Goal: Book appointment/travel/reservation

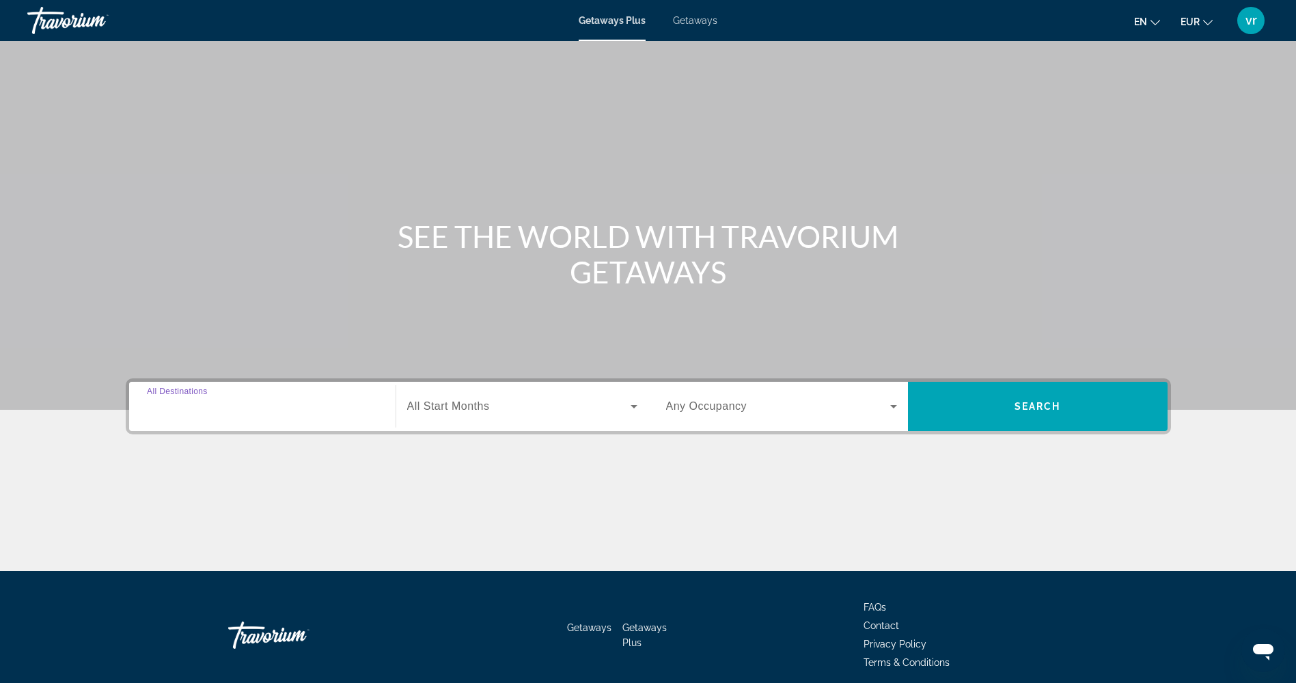
click at [306, 407] on input "Destination All Destinations" at bounding box center [262, 407] width 231 height 16
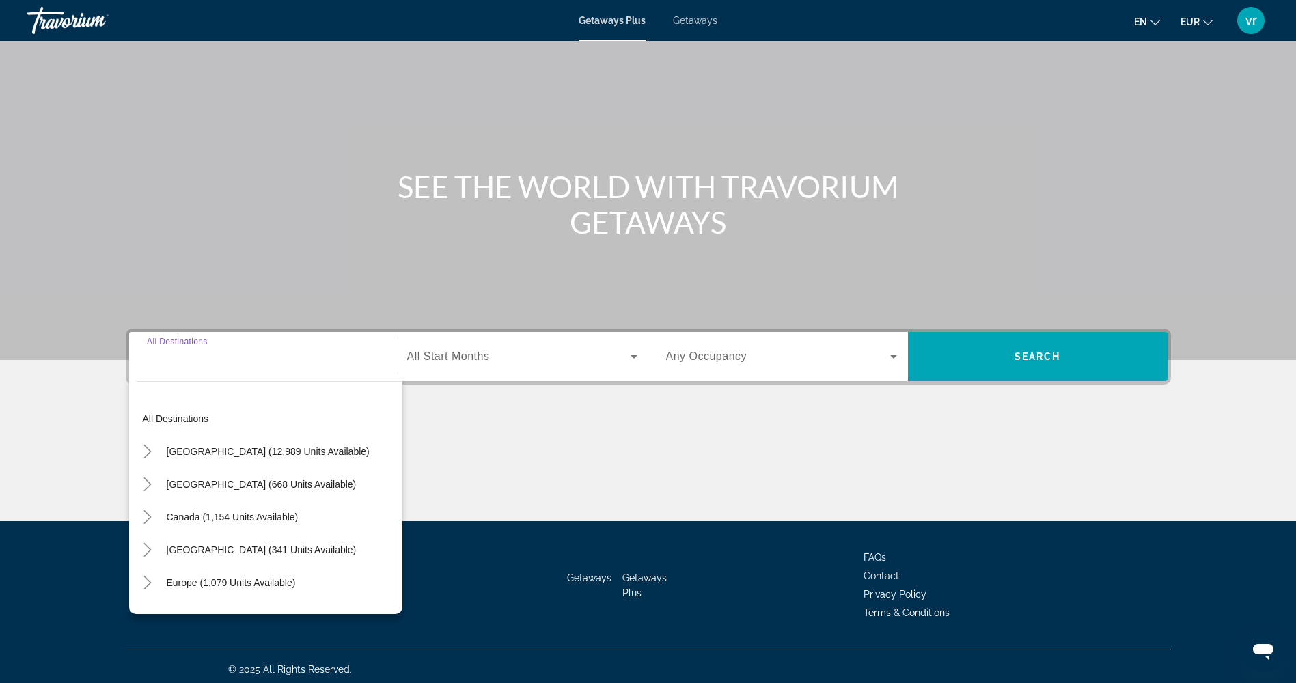
scroll to position [55, 0]
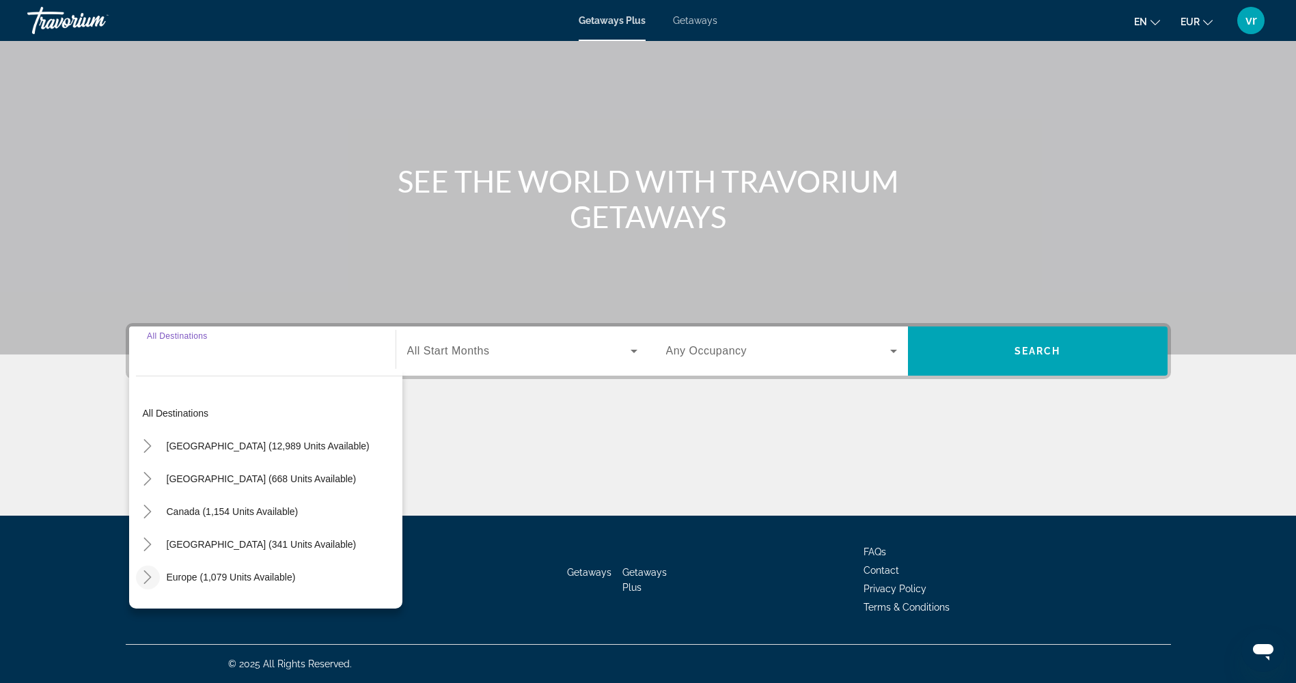
click at [141, 579] on icon "Toggle Europe (1,079 units available)" at bounding box center [148, 577] width 14 height 14
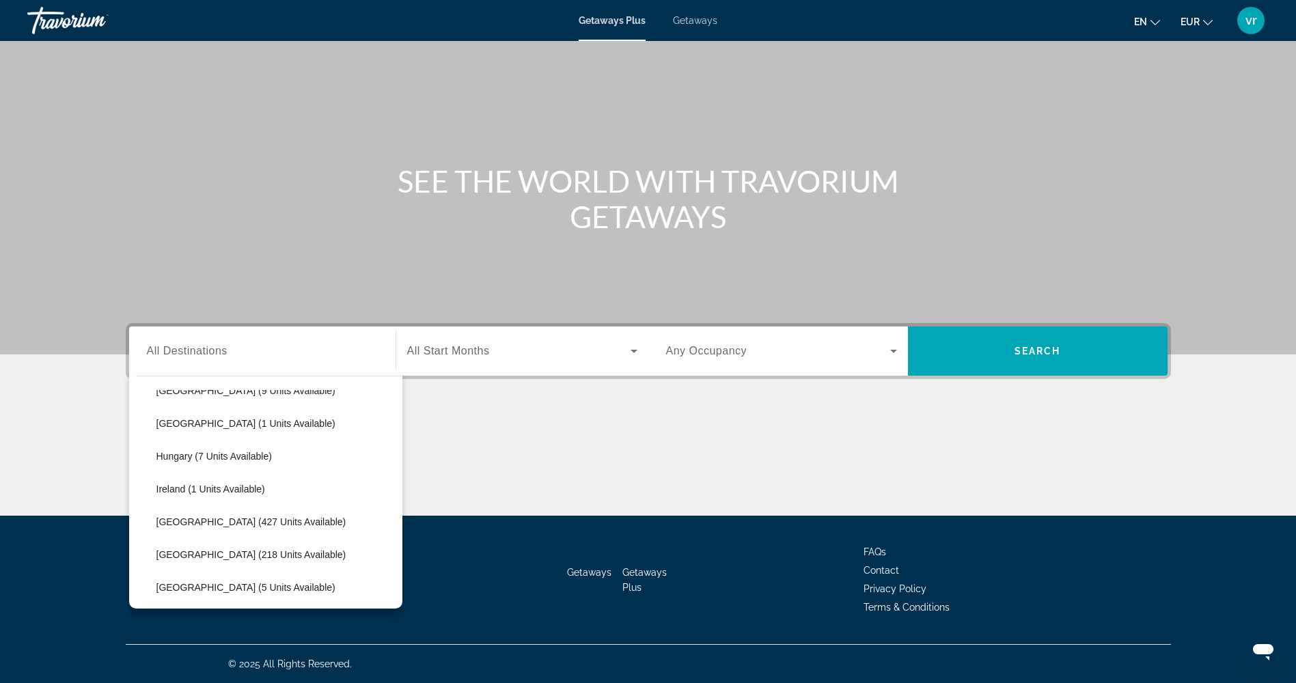
scroll to position [307, 0]
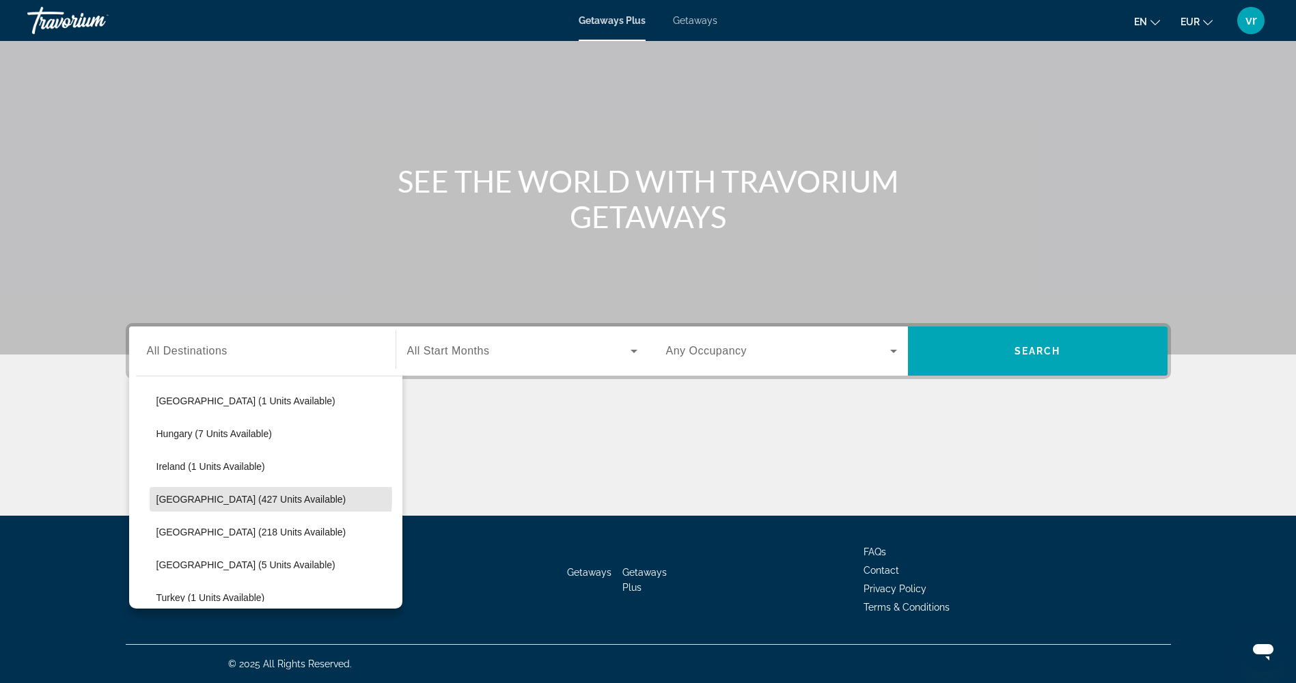
click at [237, 497] on span "[GEOGRAPHIC_DATA] (427 units available)" at bounding box center [251, 499] width 190 height 11
type input "**********"
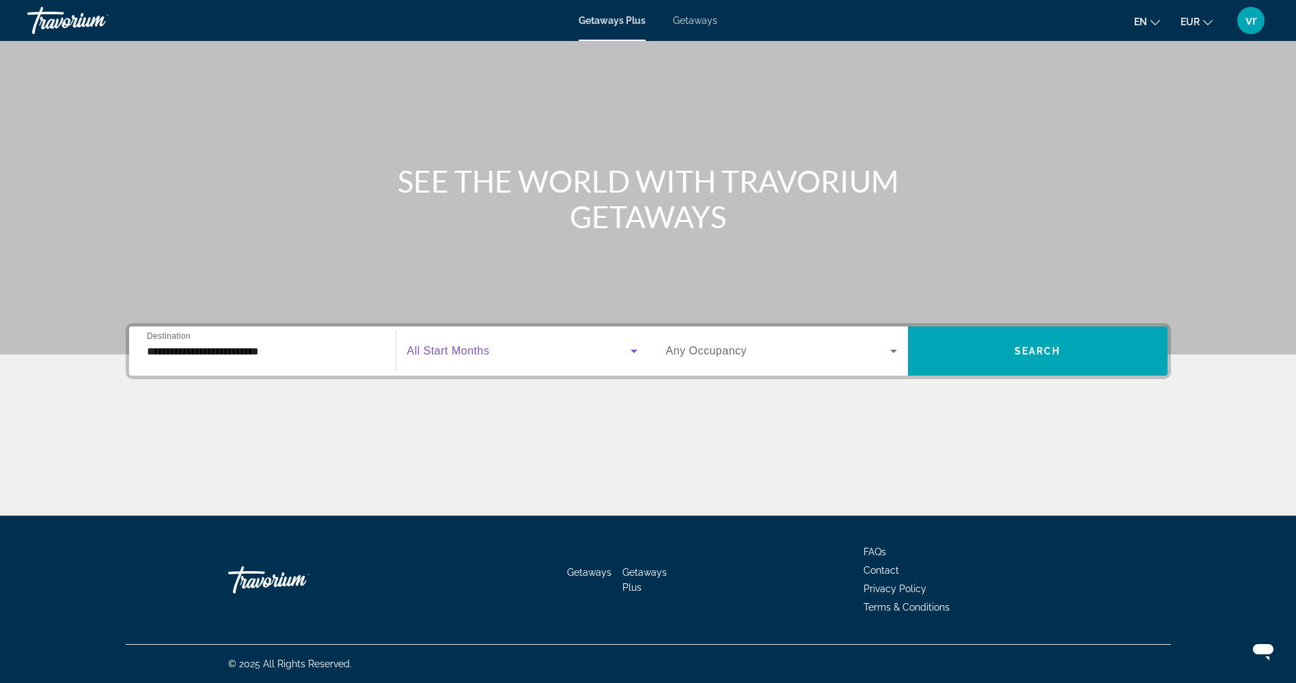
click at [631, 355] on icon "Search widget" at bounding box center [634, 351] width 16 height 16
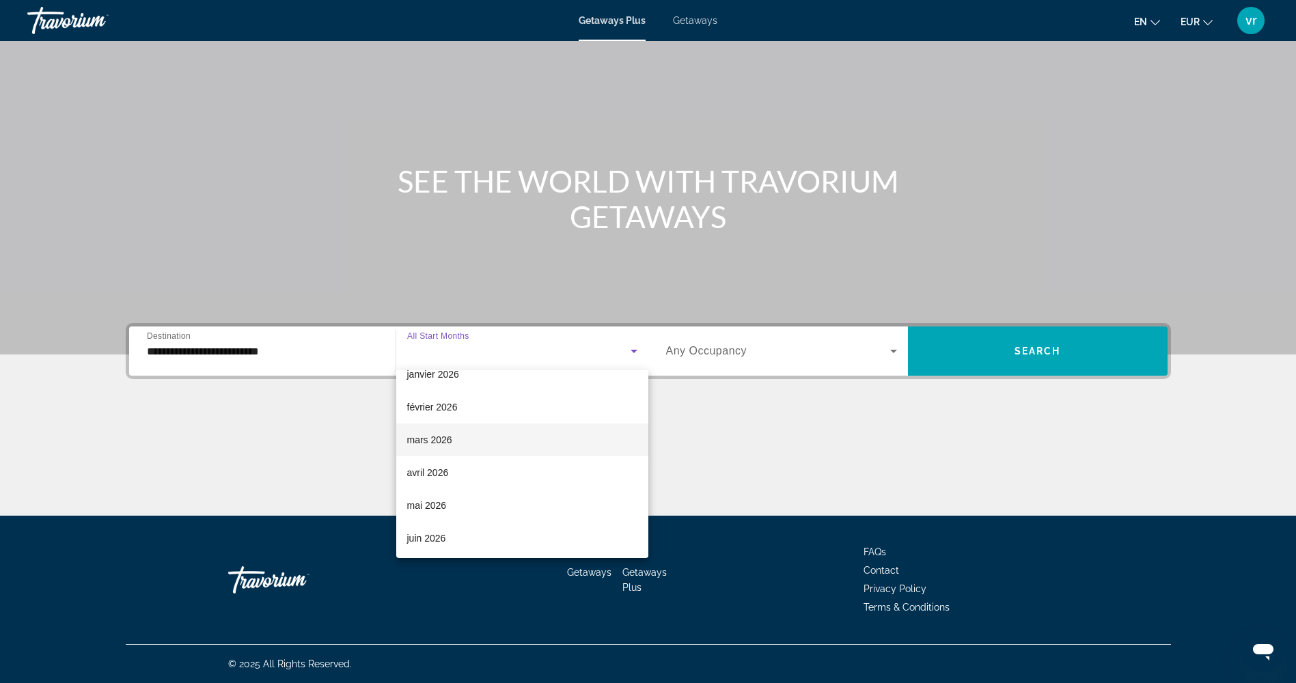
scroll to position [205, 0]
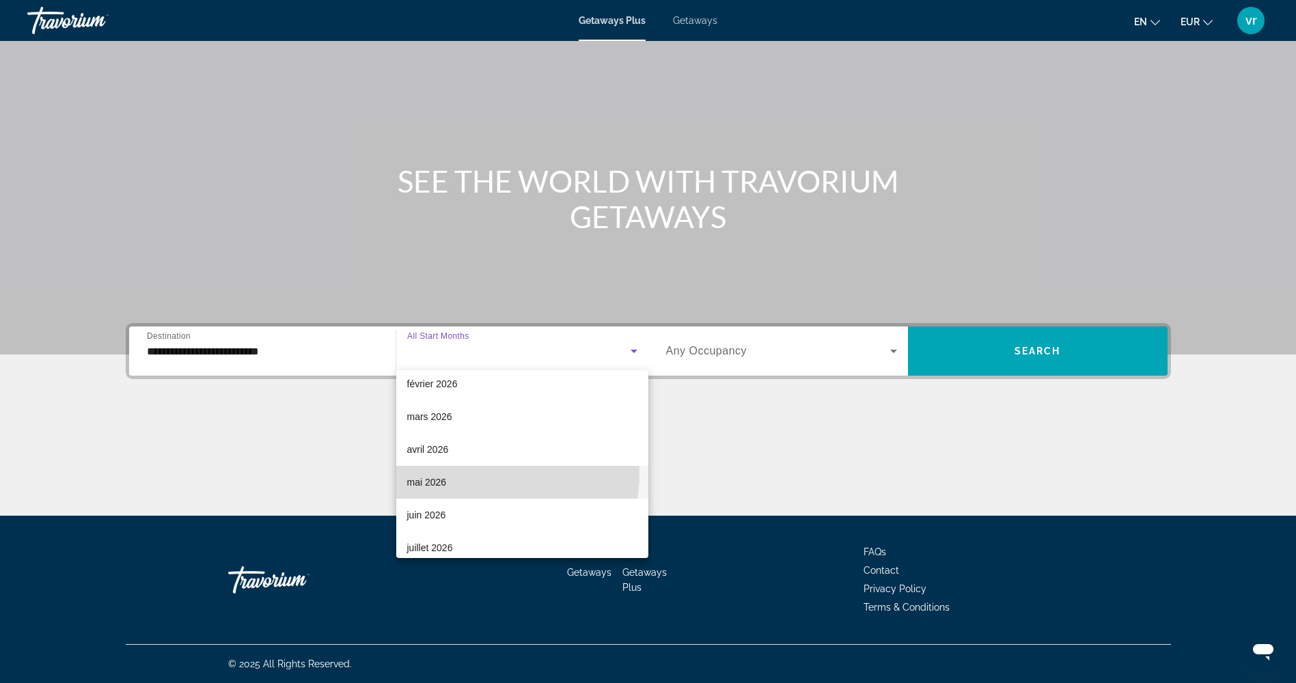
click at [445, 472] on mat-option "mai 2026" at bounding box center [522, 482] width 252 height 33
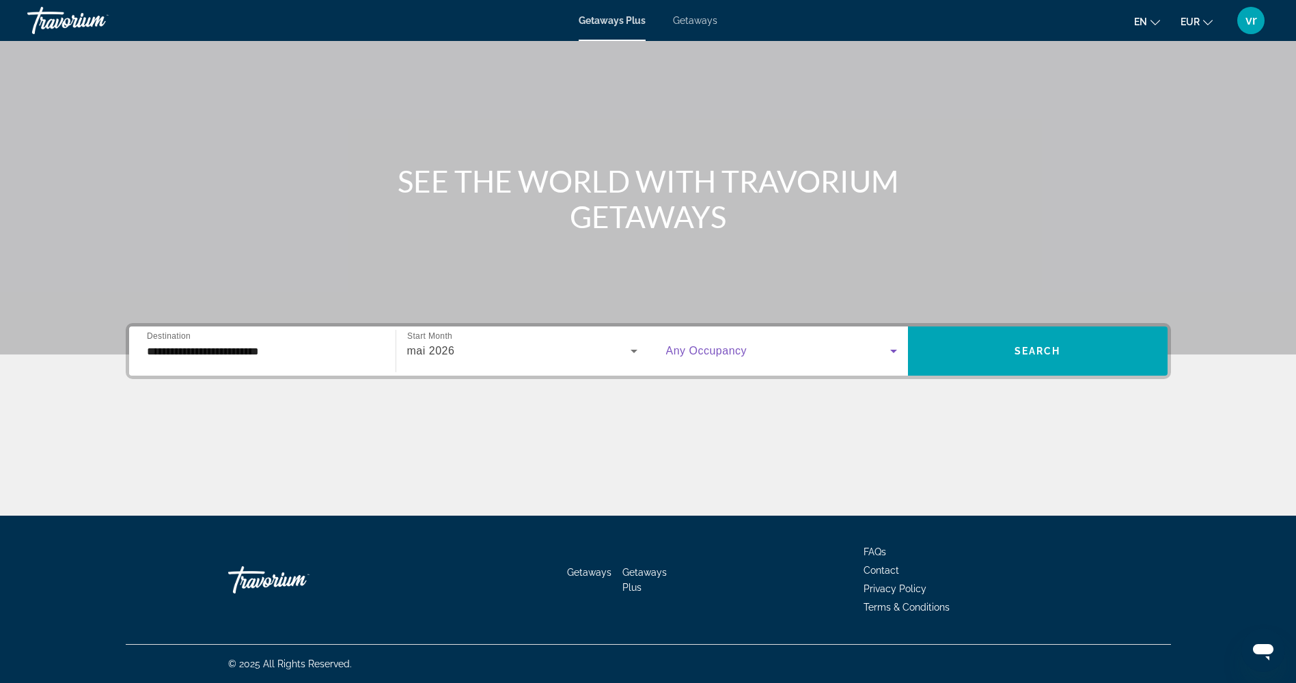
click at [822, 354] on span "Search widget" at bounding box center [778, 351] width 224 height 16
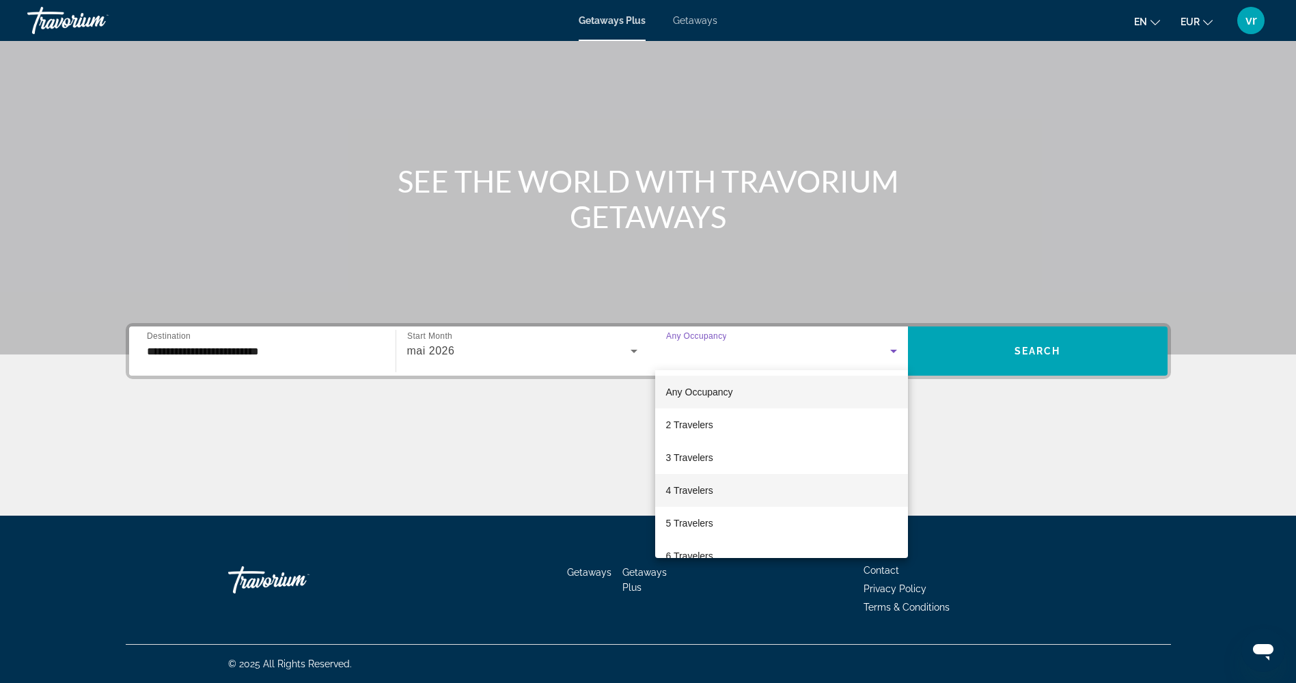
click at [804, 480] on mat-option "4 Travelers" at bounding box center [781, 490] width 253 height 33
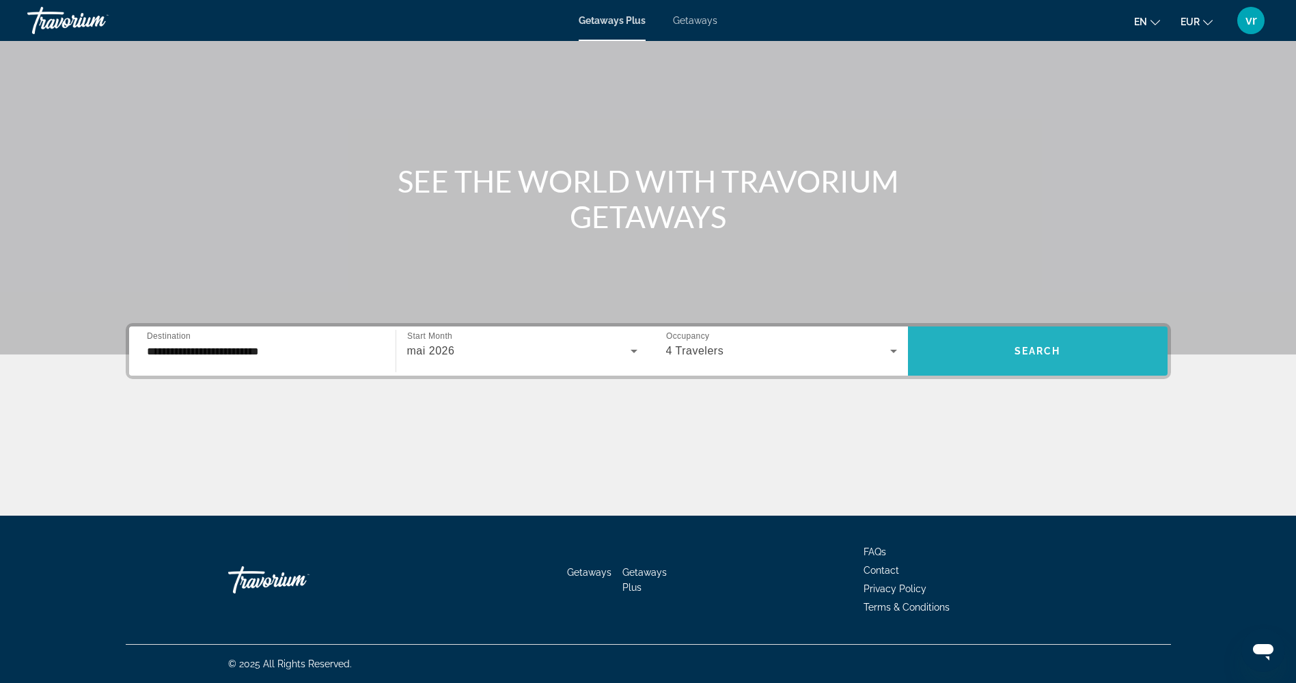
click at [975, 357] on span "Search widget" at bounding box center [1038, 351] width 260 height 33
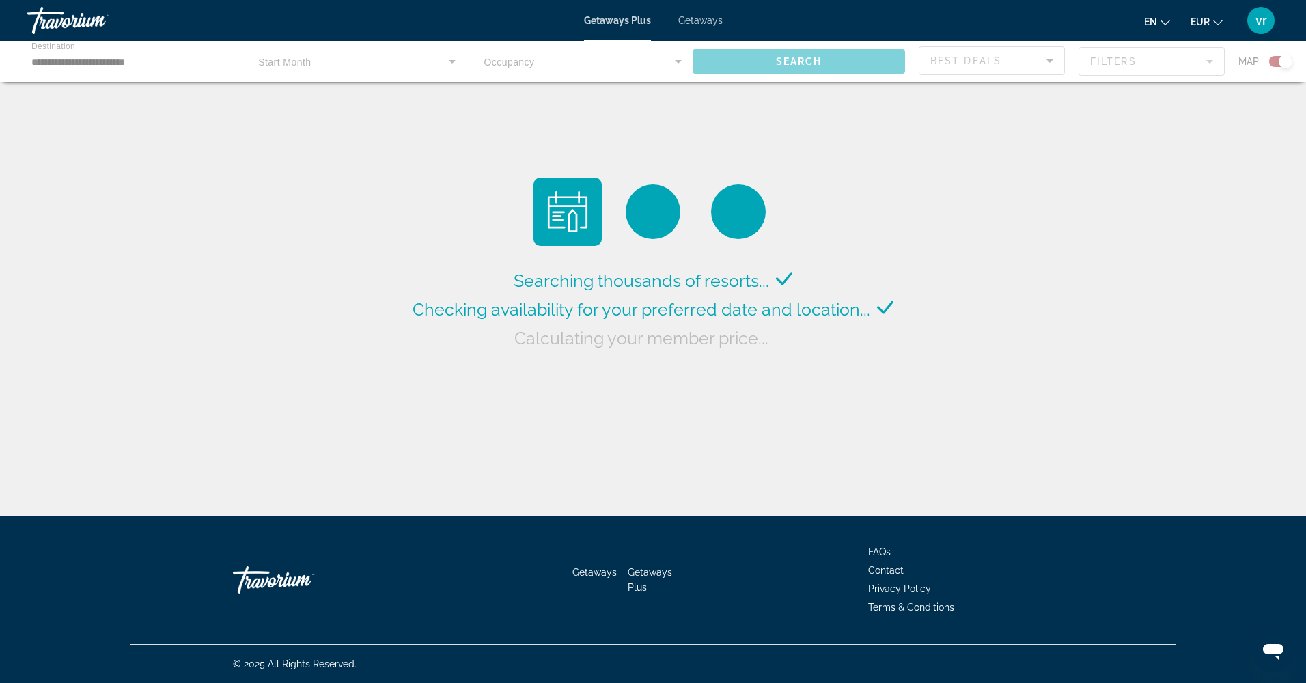
drag, startPoint x: 27, startPoint y: 219, endPoint x: 1, endPoint y: 148, distance: 75.6
click at [1, 148] on div "Searching thousands of resorts... Checking availability for your preferred date…" at bounding box center [653, 261] width 1306 height 523
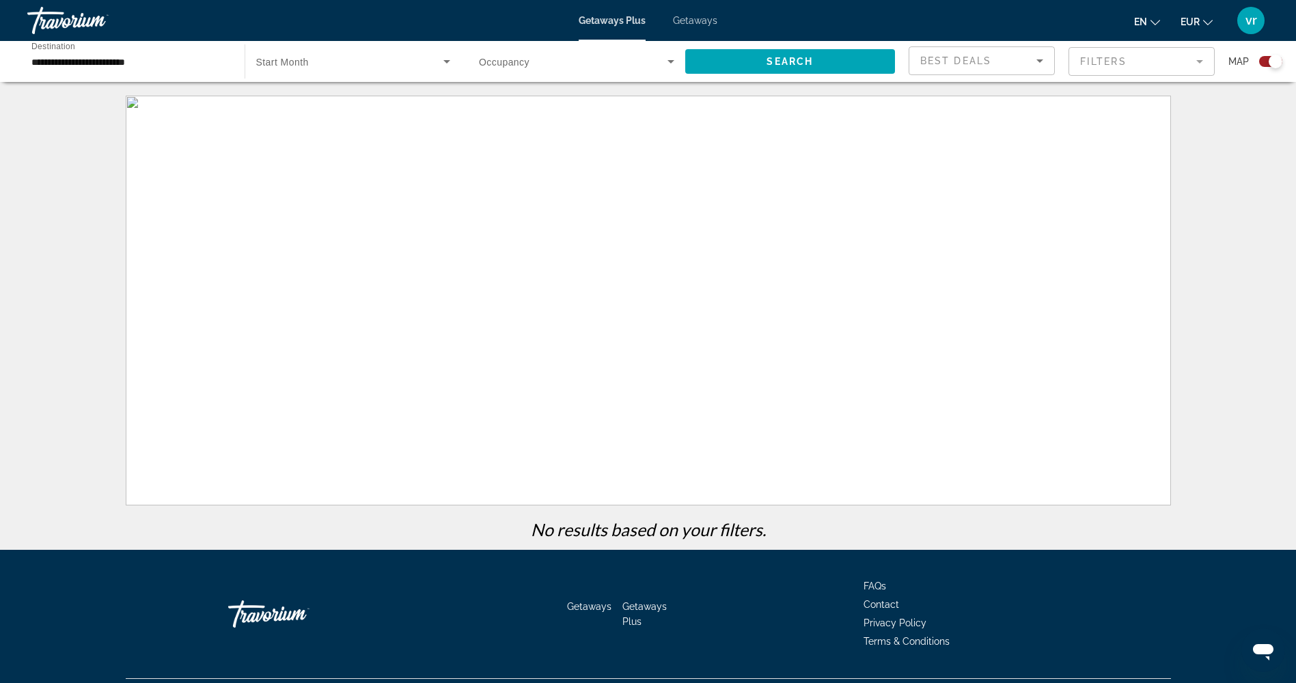
click at [1, 150] on div "No results based on your filters." at bounding box center [648, 323] width 1296 height 454
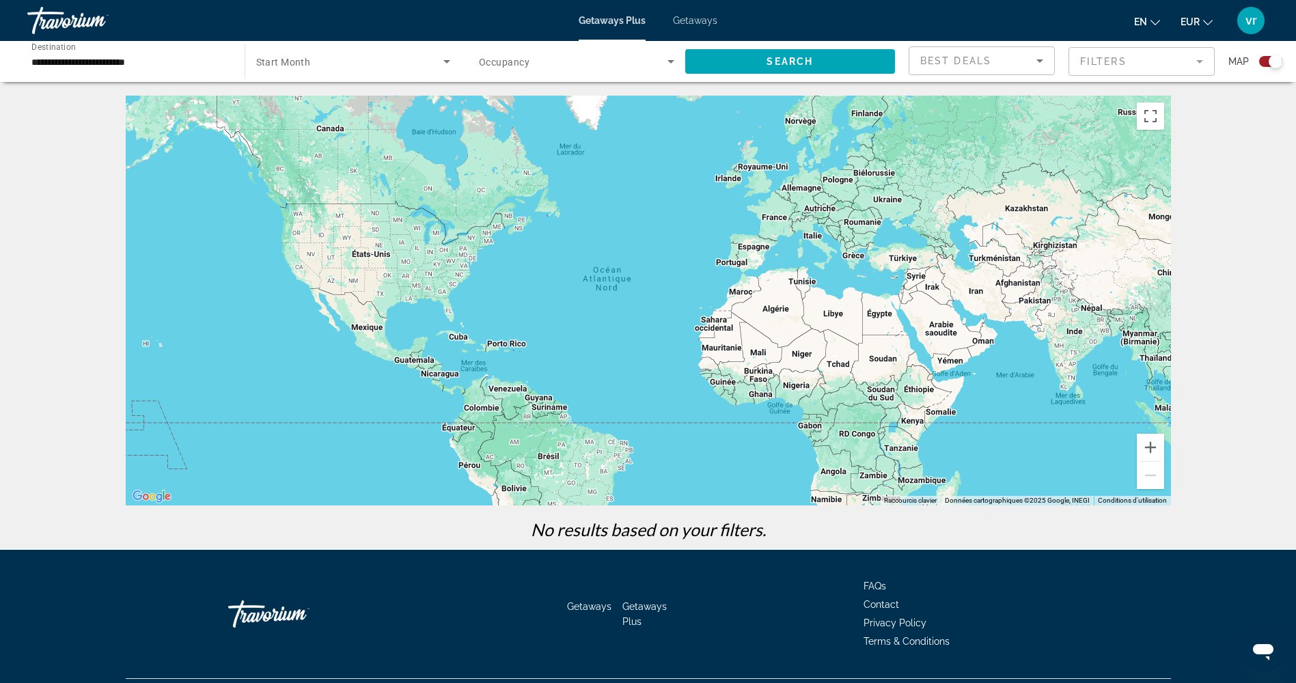
click at [1267, 66] on div "Search widget" at bounding box center [1270, 61] width 23 height 11
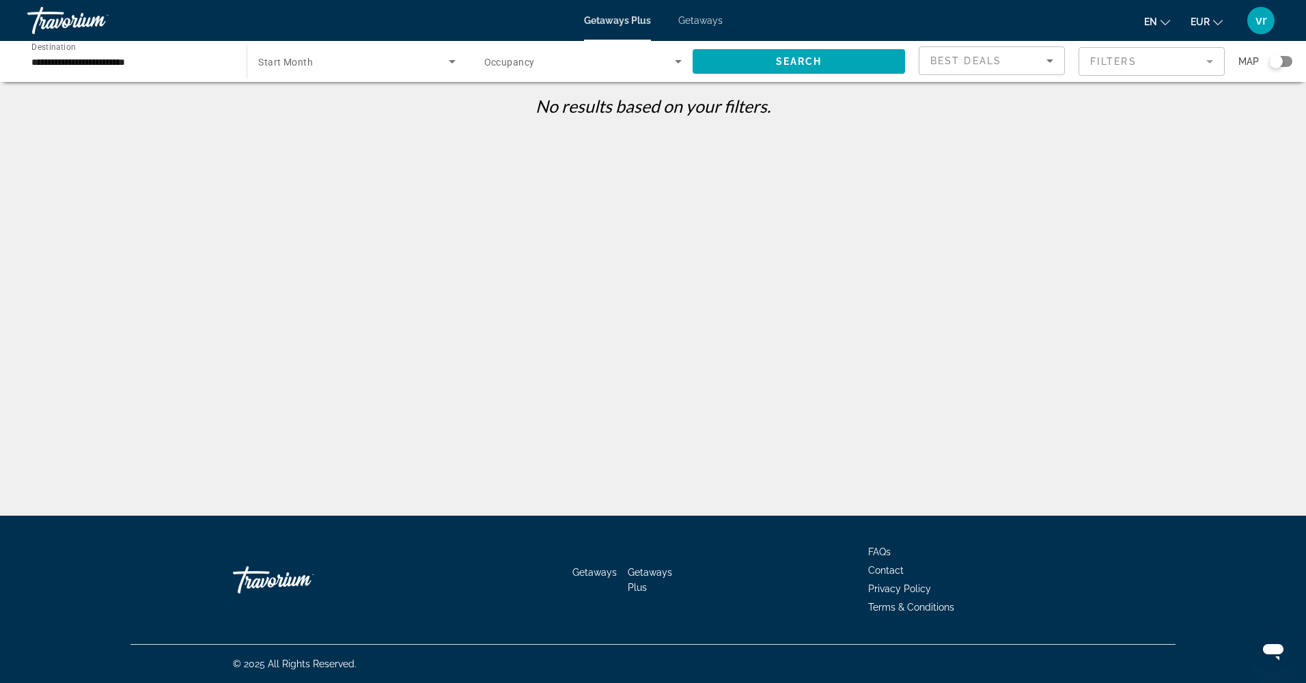
click at [305, 57] on span "Start Month" at bounding box center [285, 62] width 55 height 11
click at [316, 107] on span "All Start Months" at bounding box center [292, 102] width 68 height 11
click at [771, 63] on span "Search widget" at bounding box center [799, 61] width 212 height 33
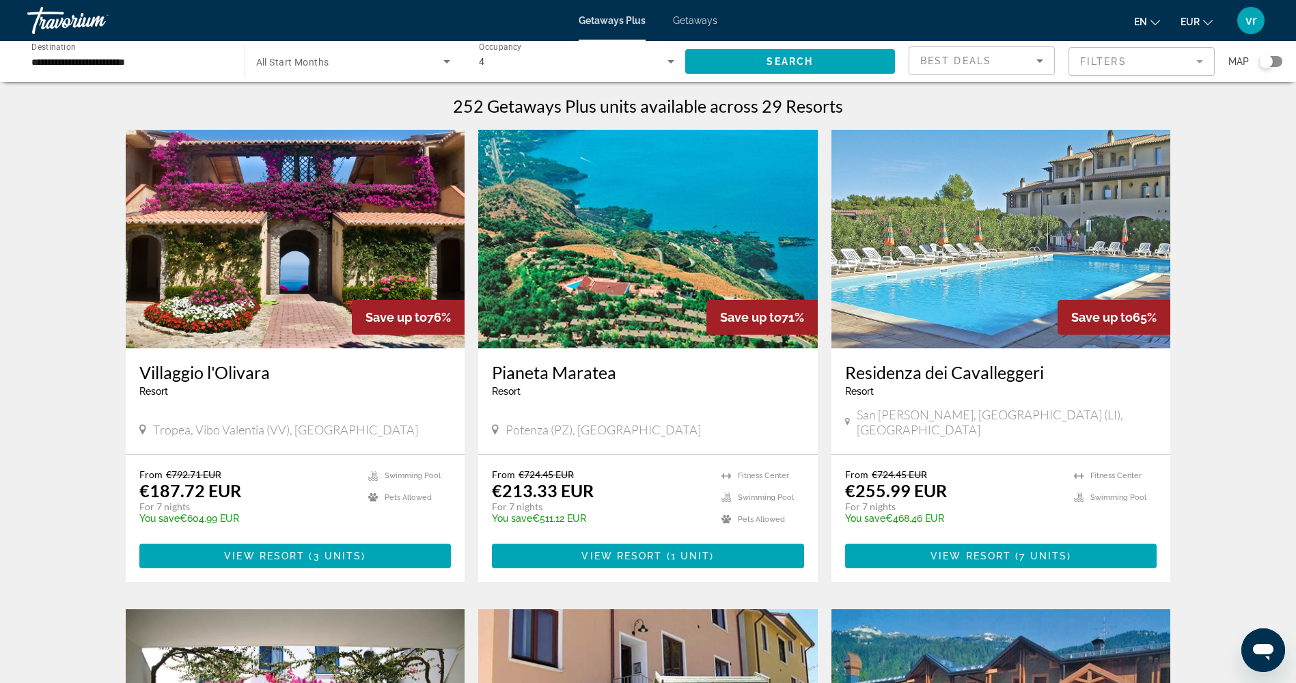
drag, startPoint x: 44, startPoint y: 333, endPoint x: 37, endPoint y: 285, distance: 49.1
click at [272, 221] on img "Main content" at bounding box center [296, 239] width 340 height 219
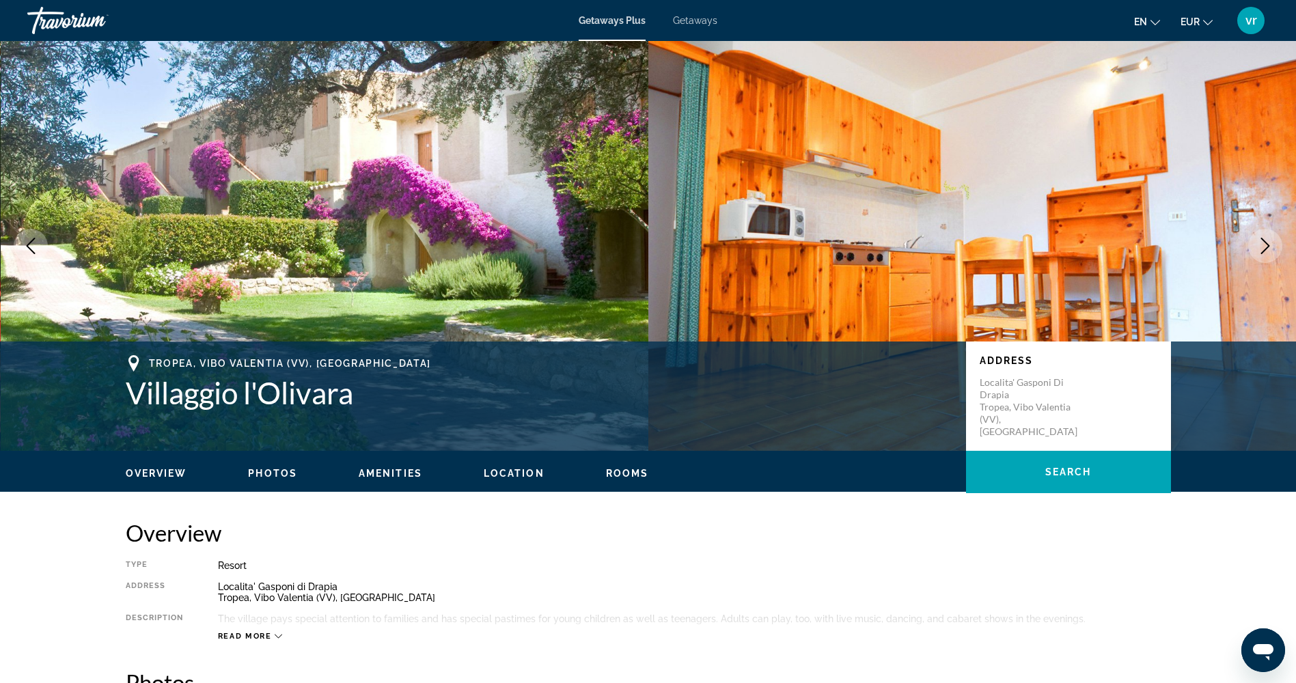
click at [100, 293] on img "Main content" at bounding box center [325, 246] width 648 height 410
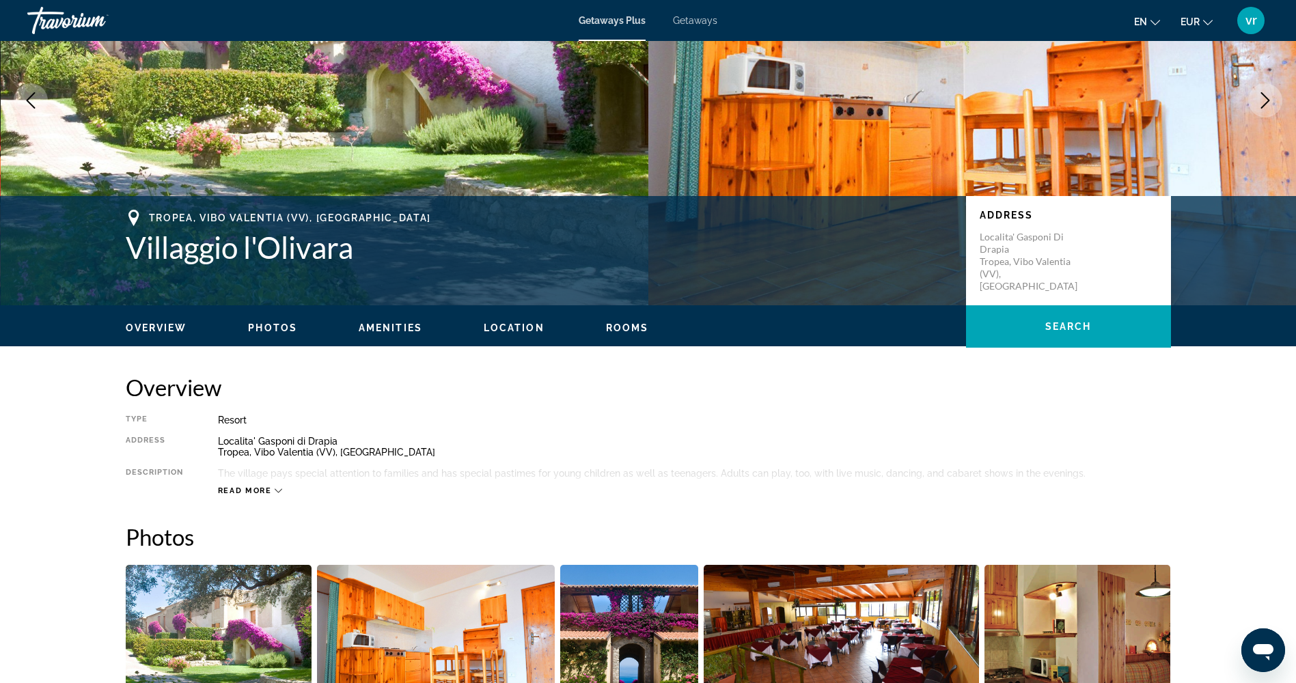
scroll to position [205, 0]
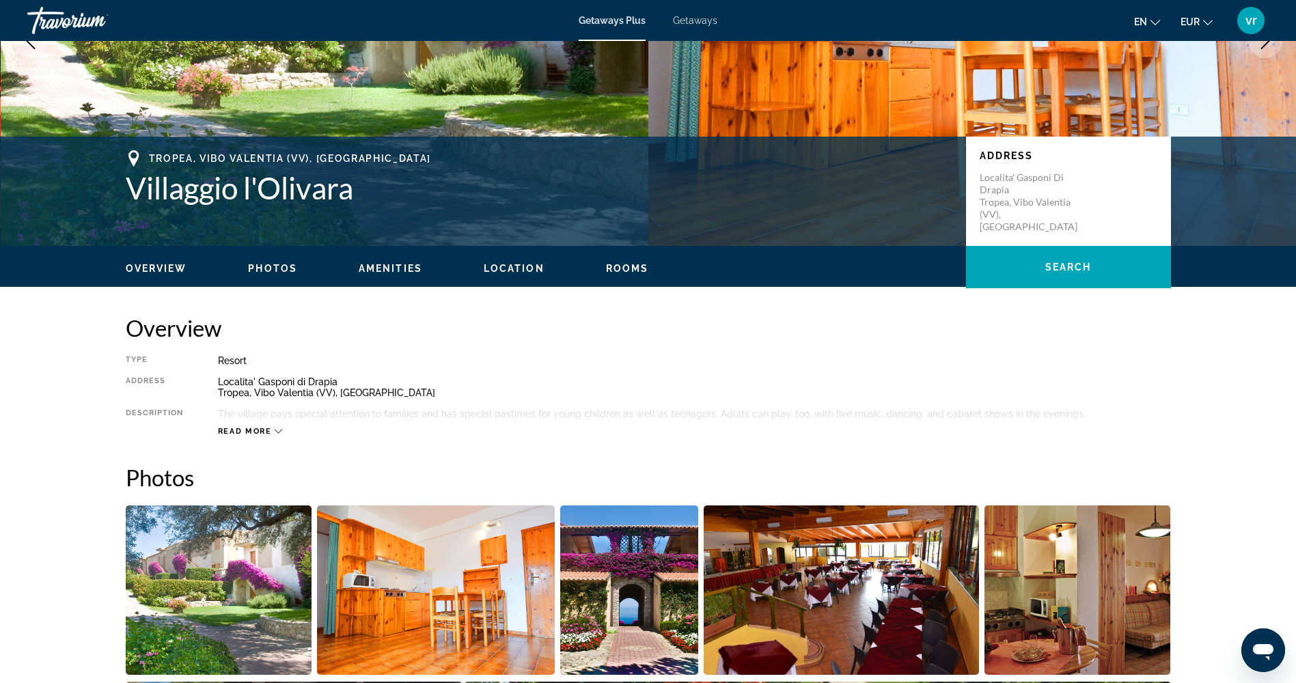
drag, startPoint x: 87, startPoint y: 428, endPoint x: 66, endPoint y: 374, distance: 58.6
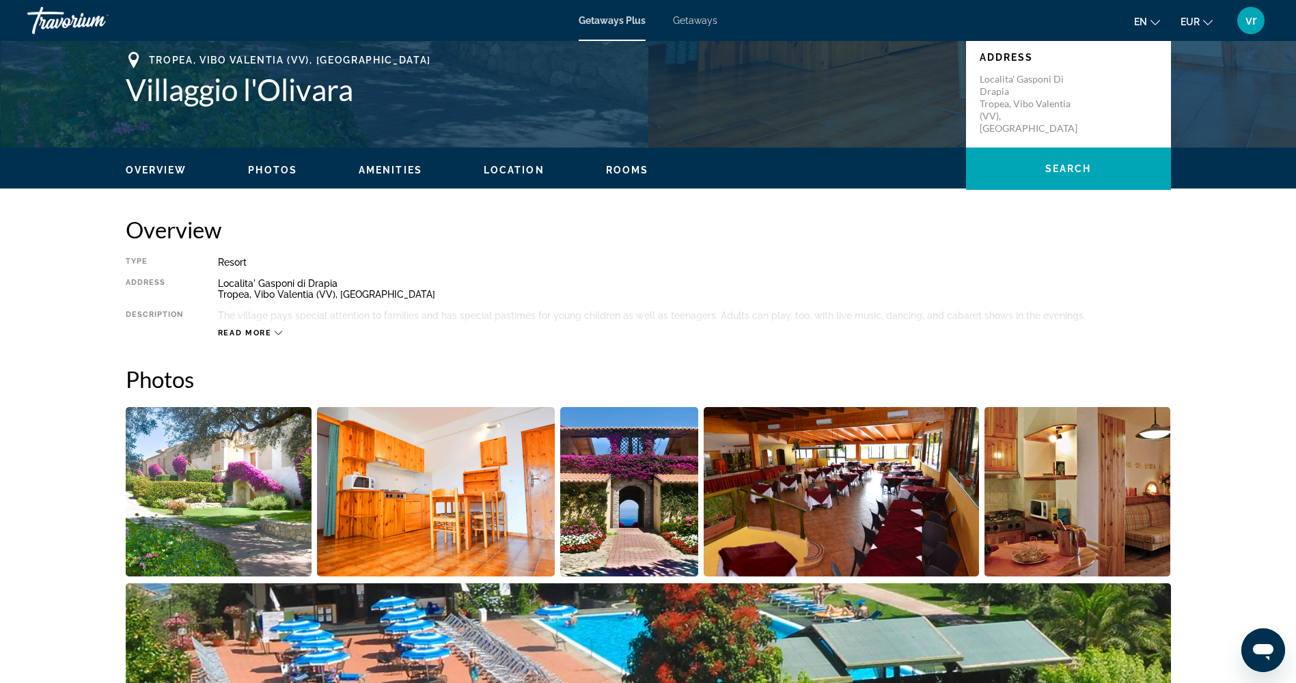
scroll to position [273, 0]
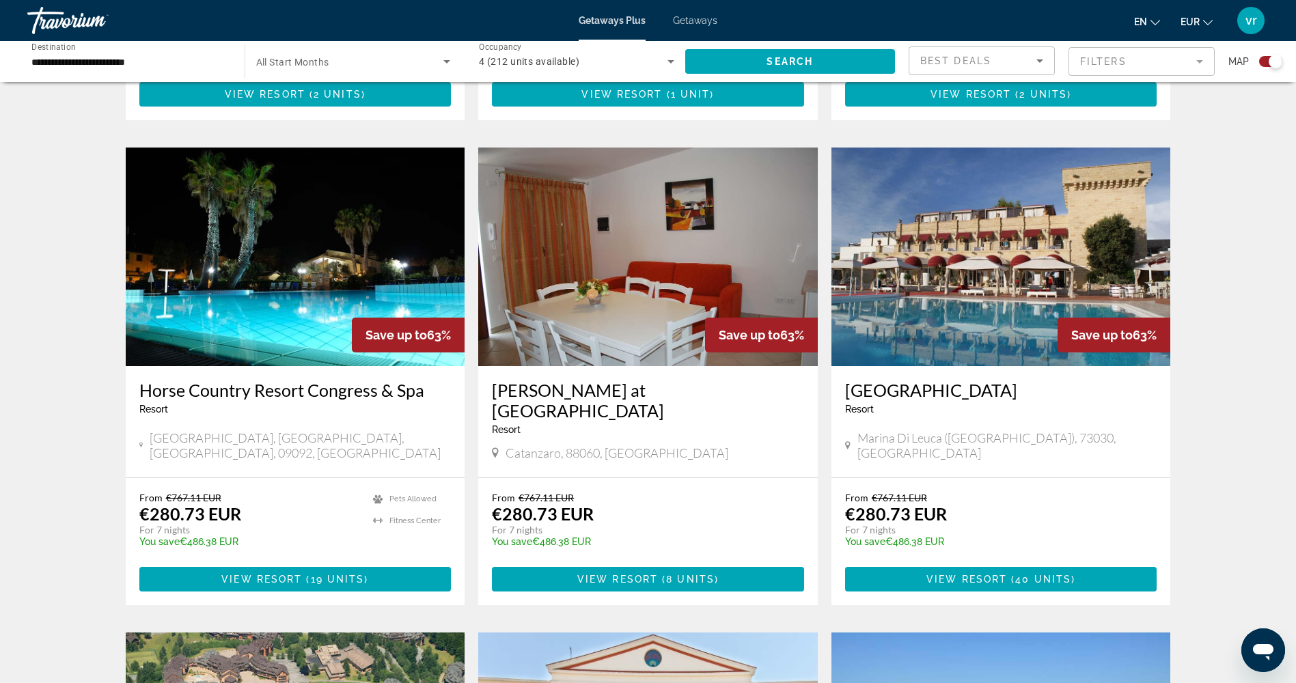
scroll to position [1298, 0]
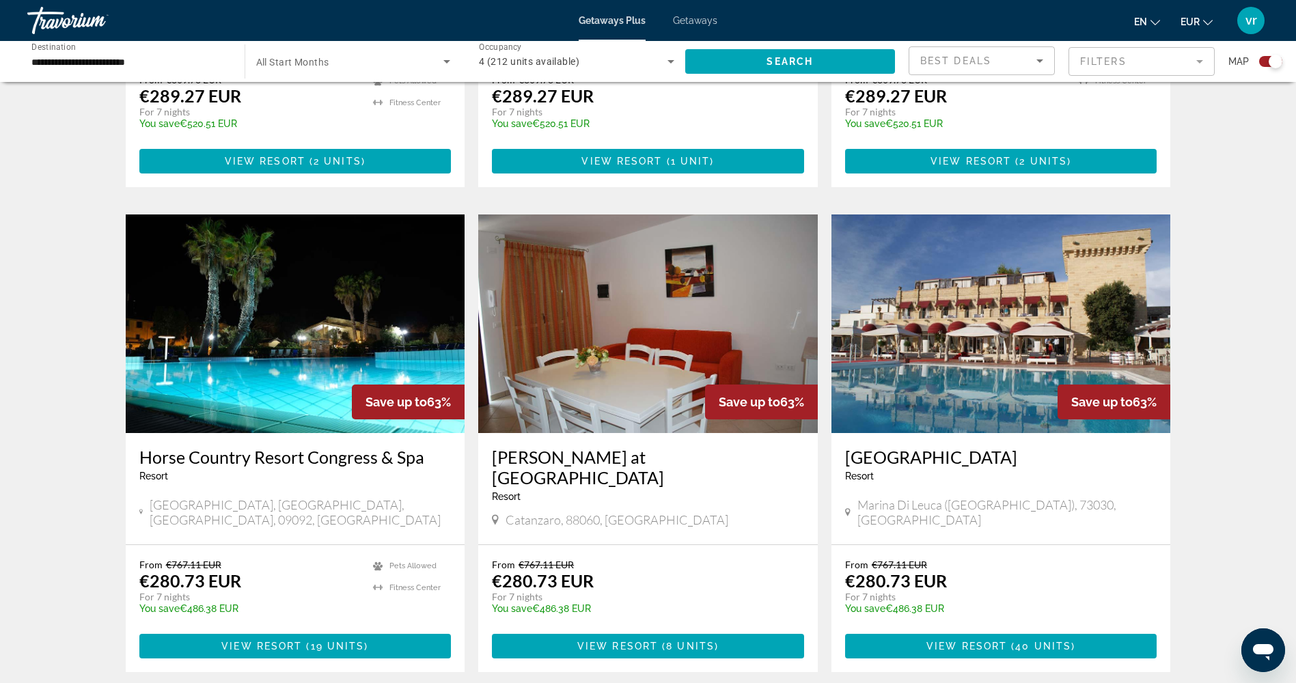
click at [1030, 60] on div "Best Deals" at bounding box center [978, 61] width 116 height 16
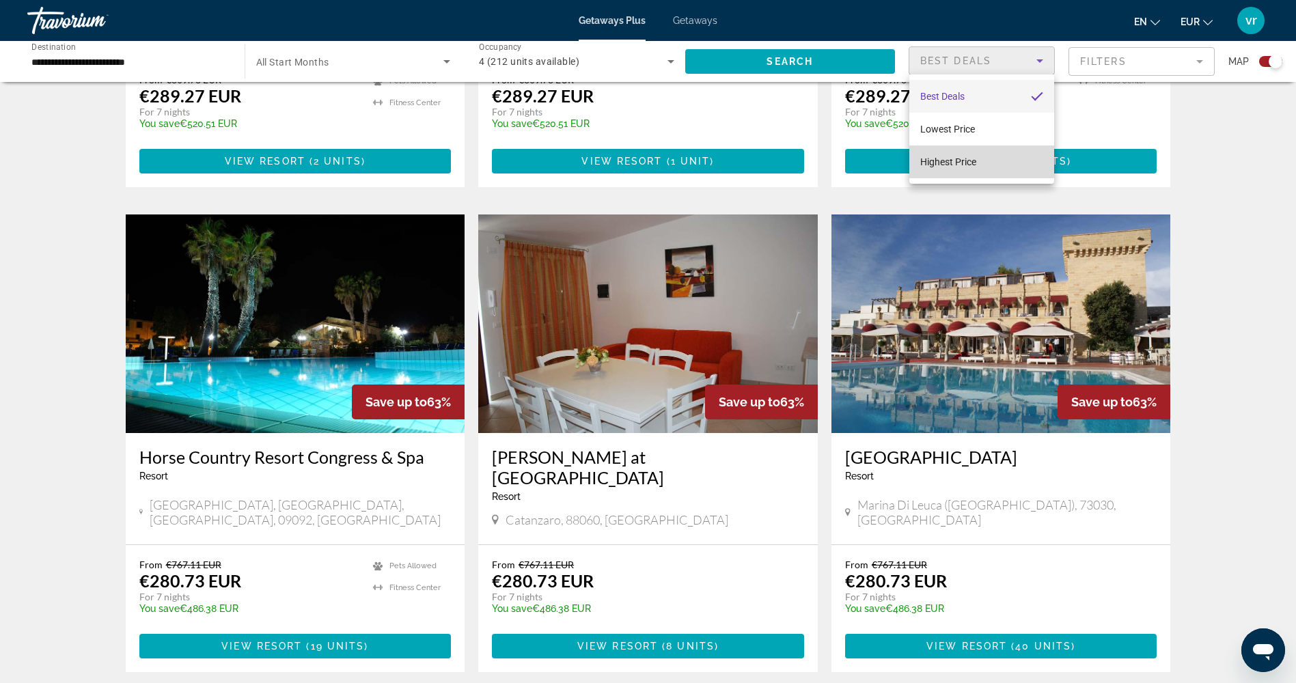
click at [999, 169] on mat-option "Highest Price" at bounding box center [981, 162] width 145 height 33
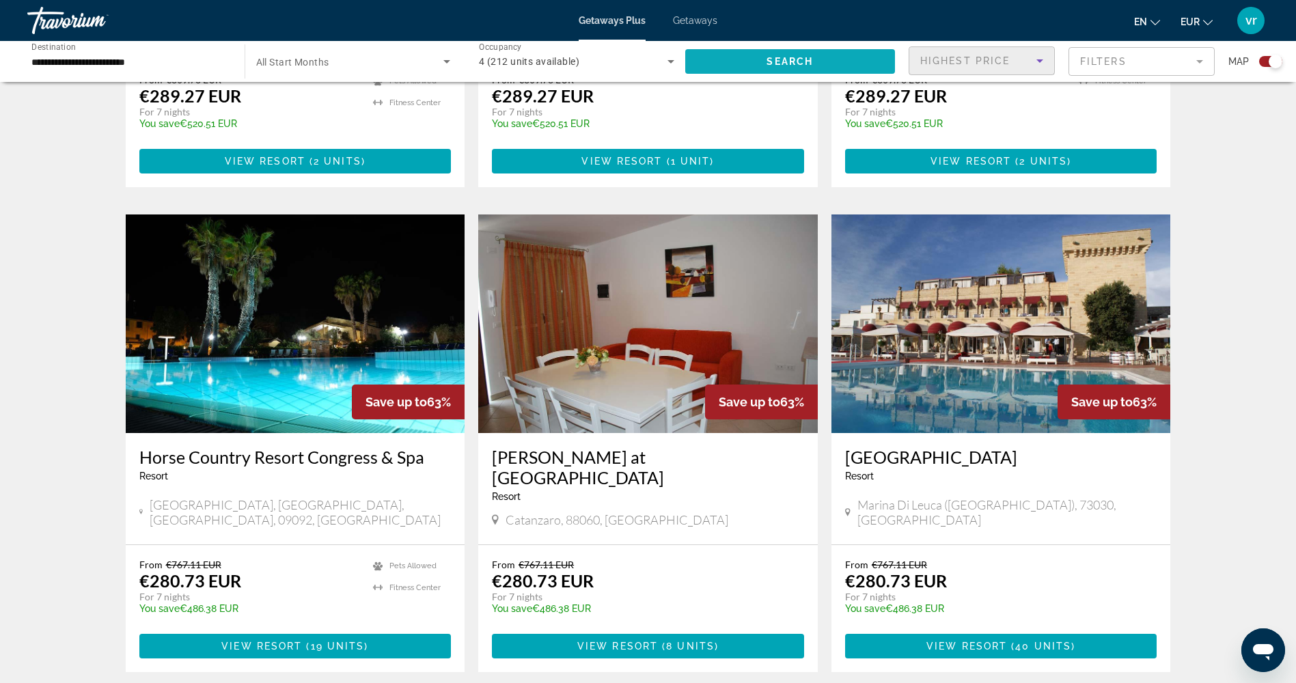
click at [861, 56] on span "Search widget" at bounding box center [790, 61] width 210 height 33
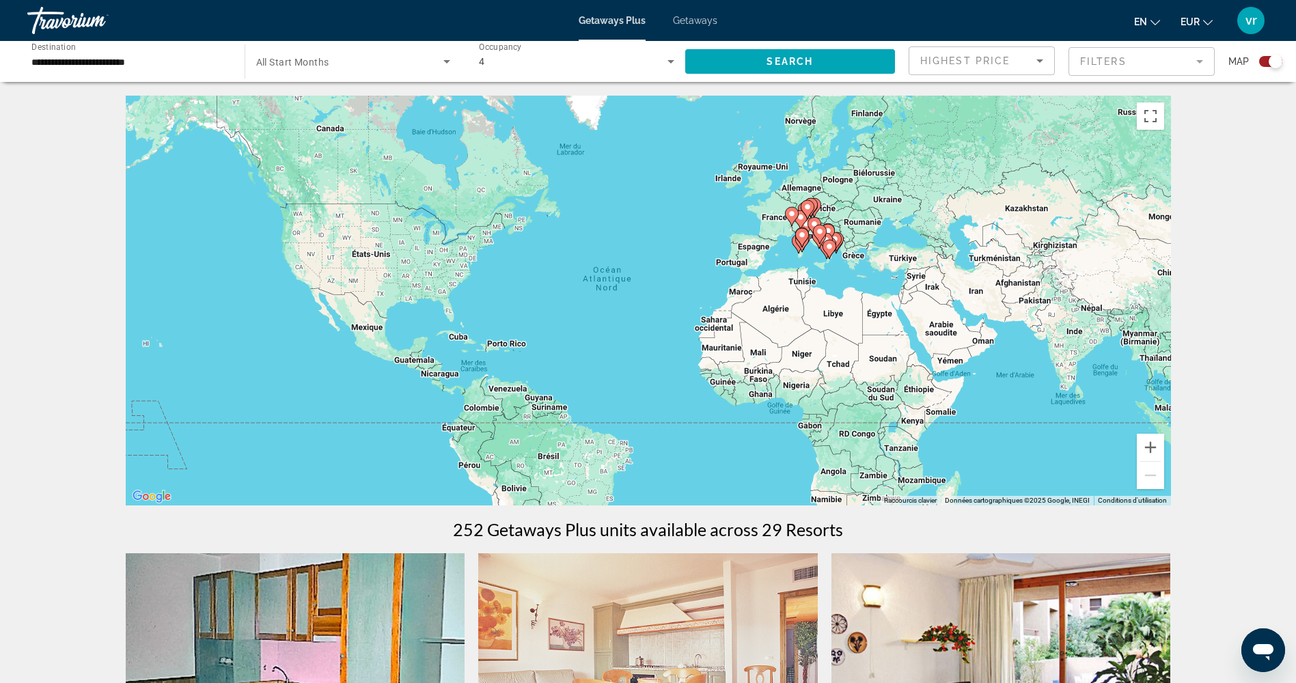
click at [1269, 57] on div "Search widget" at bounding box center [1270, 61] width 23 height 11
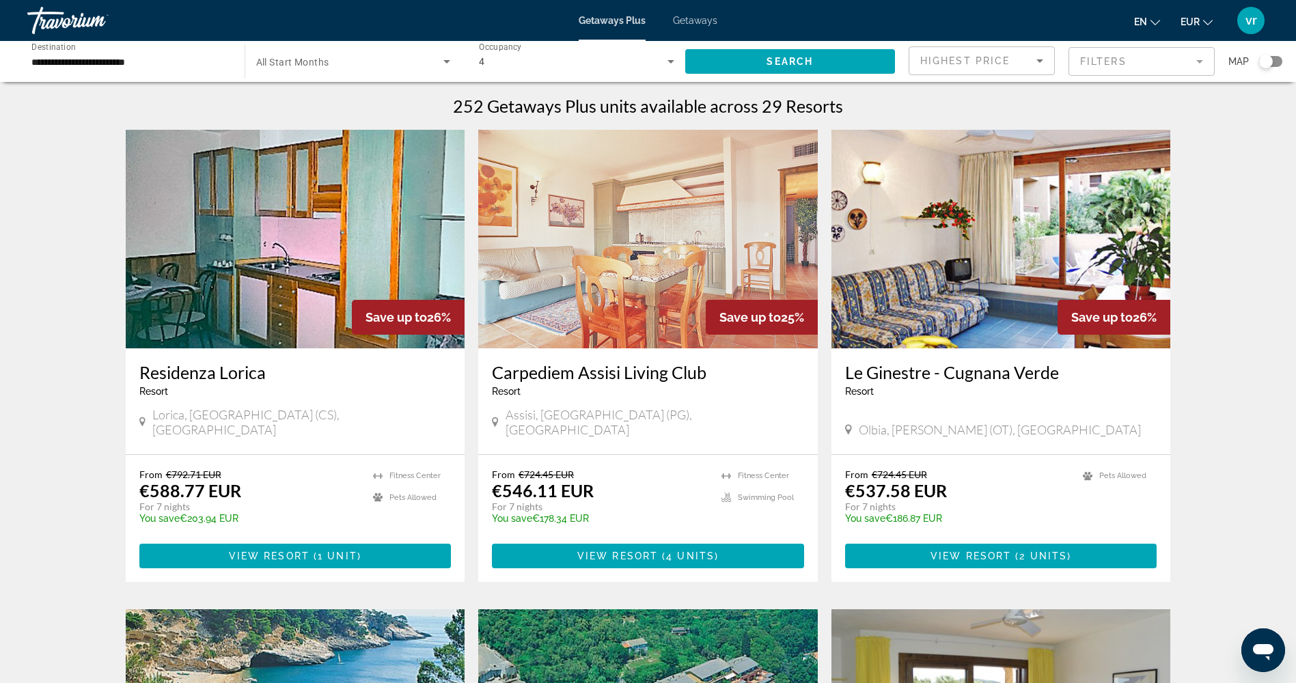
click at [1277, 62] on div "Search widget" at bounding box center [1270, 61] width 23 height 11
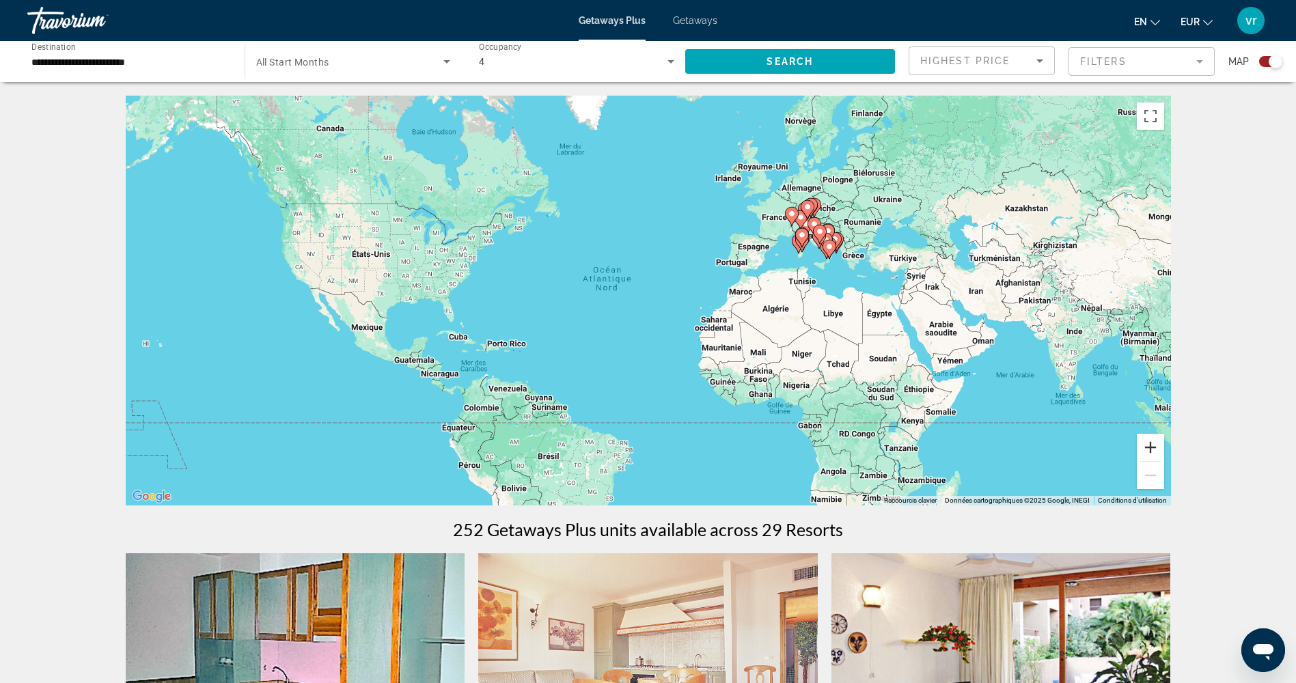
click at [1141, 440] on button "Zoom avant" at bounding box center [1150, 447] width 27 height 27
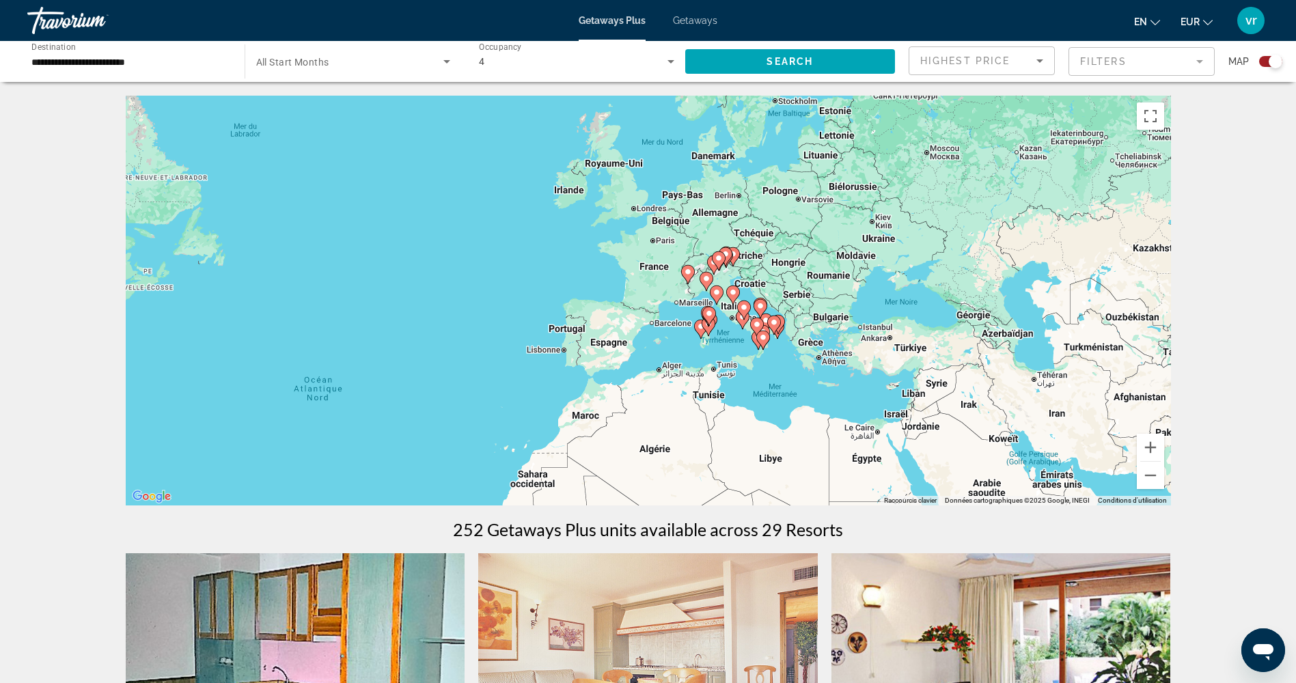
drag, startPoint x: 1057, startPoint y: 290, endPoint x: 822, endPoint y: 440, distance: 278.6
click at [822, 440] on div "Pour activer le glissement avec le clavier, appuyez sur Alt+Entrée. Une fois ce…" at bounding box center [648, 301] width 1045 height 410
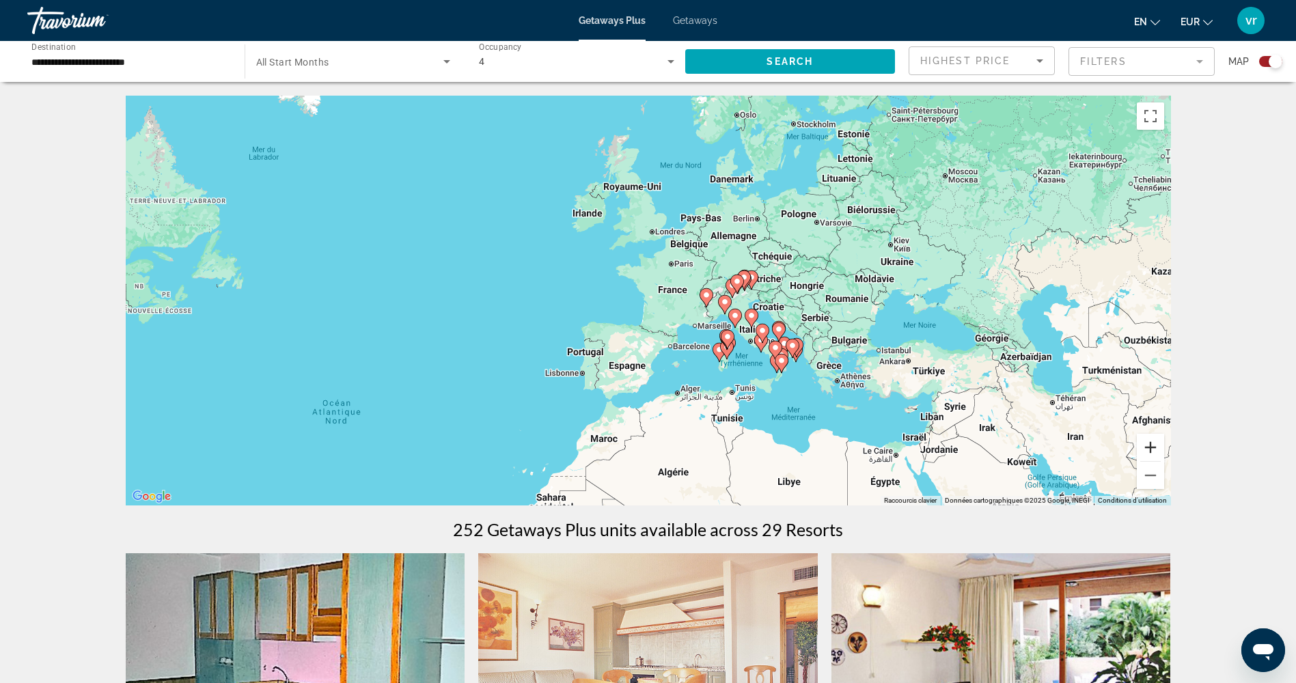
click at [1157, 455] on button "Zoom avant" at bounding box center [1150, 447] width 27 height 27
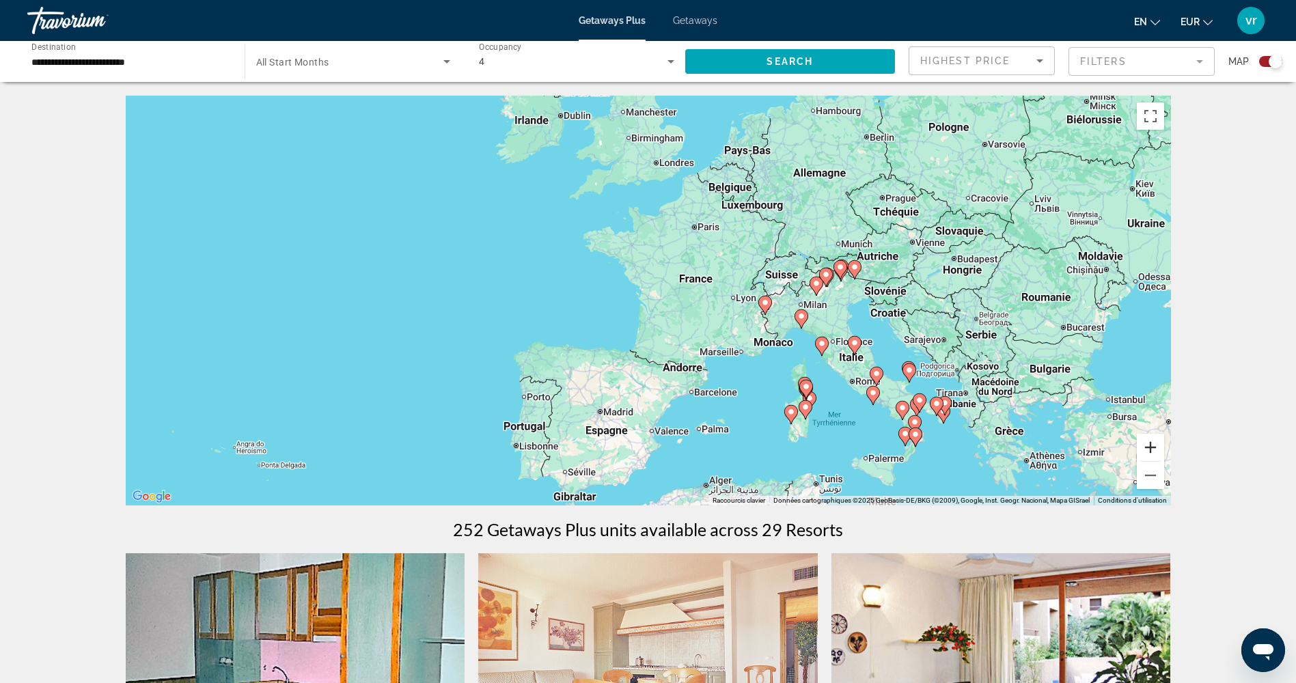
click at [1157, 455] on button "Zoom avant" at bounding box center [1150, 447] width 27 height 27
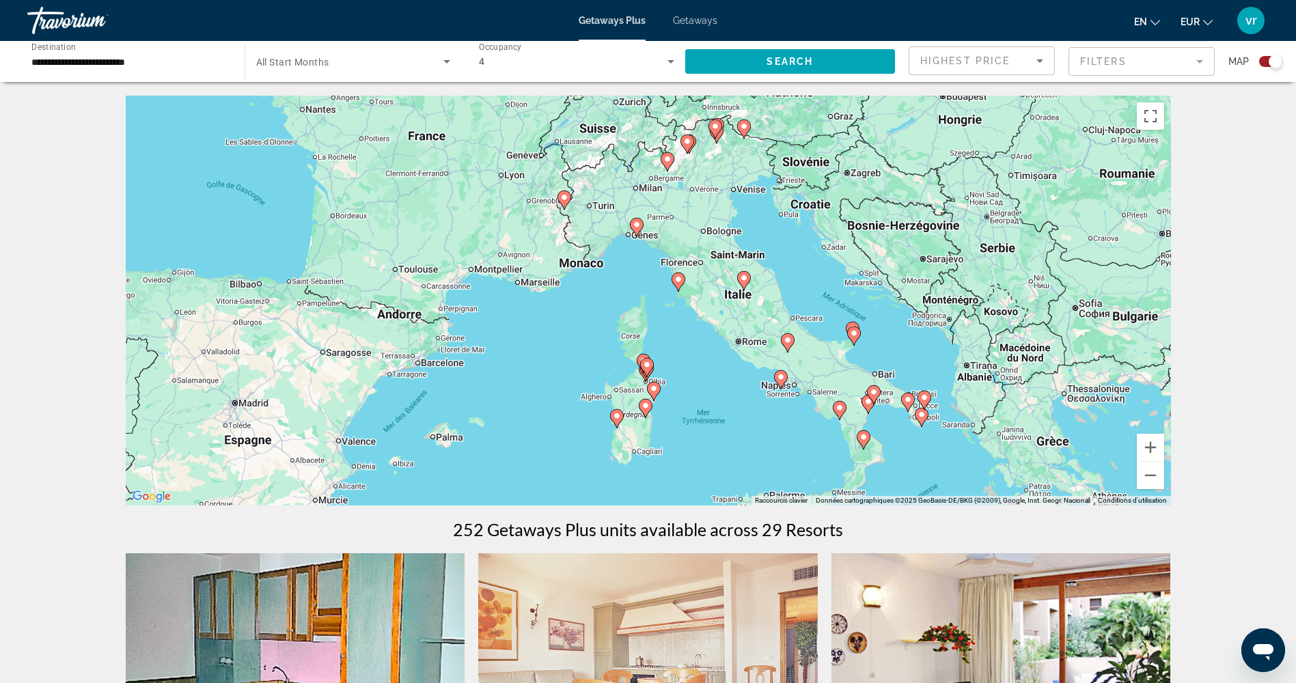
drag, startPoint x: 965, startPoint y: 444, endPoint x: 641, endPoint y: 314, distance: 349.5
click at [641, 316] on div "Pour activer le glissement avec le clavier, appuyez sur Alt+Entrée. Une fois ce…" at bounding box center [648, 301] width 1045 height 410
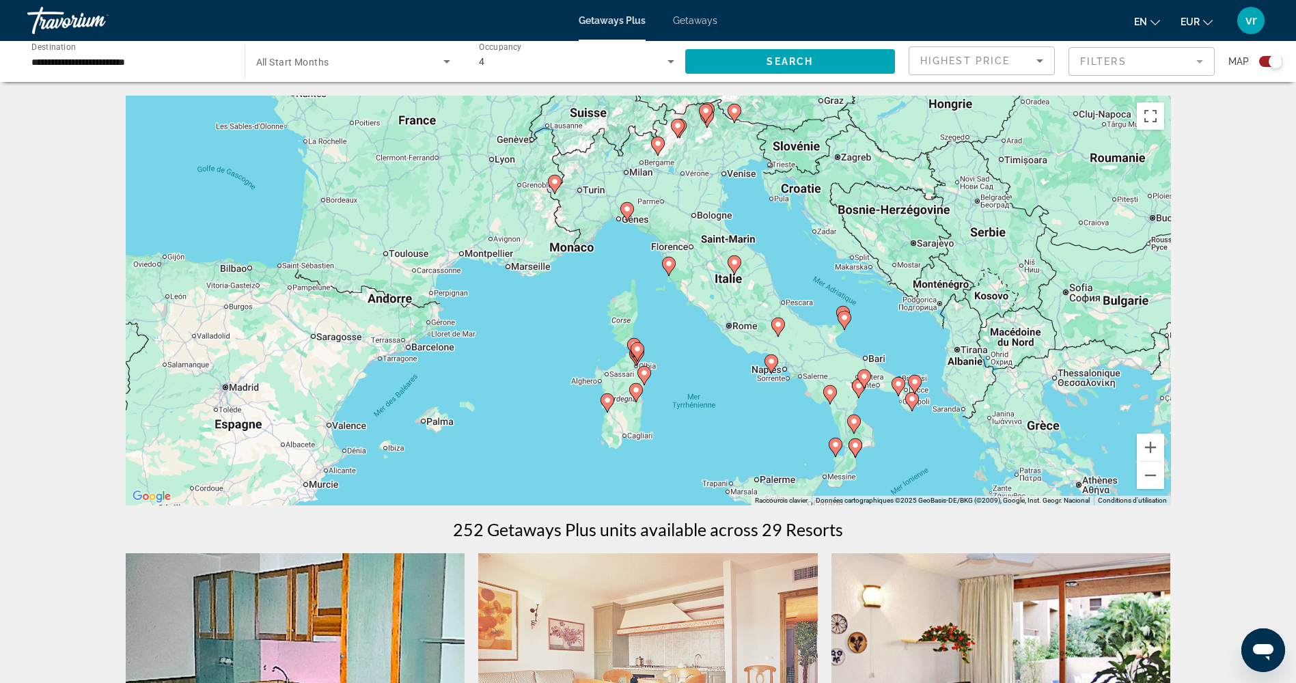
scroll to position [68, 0]
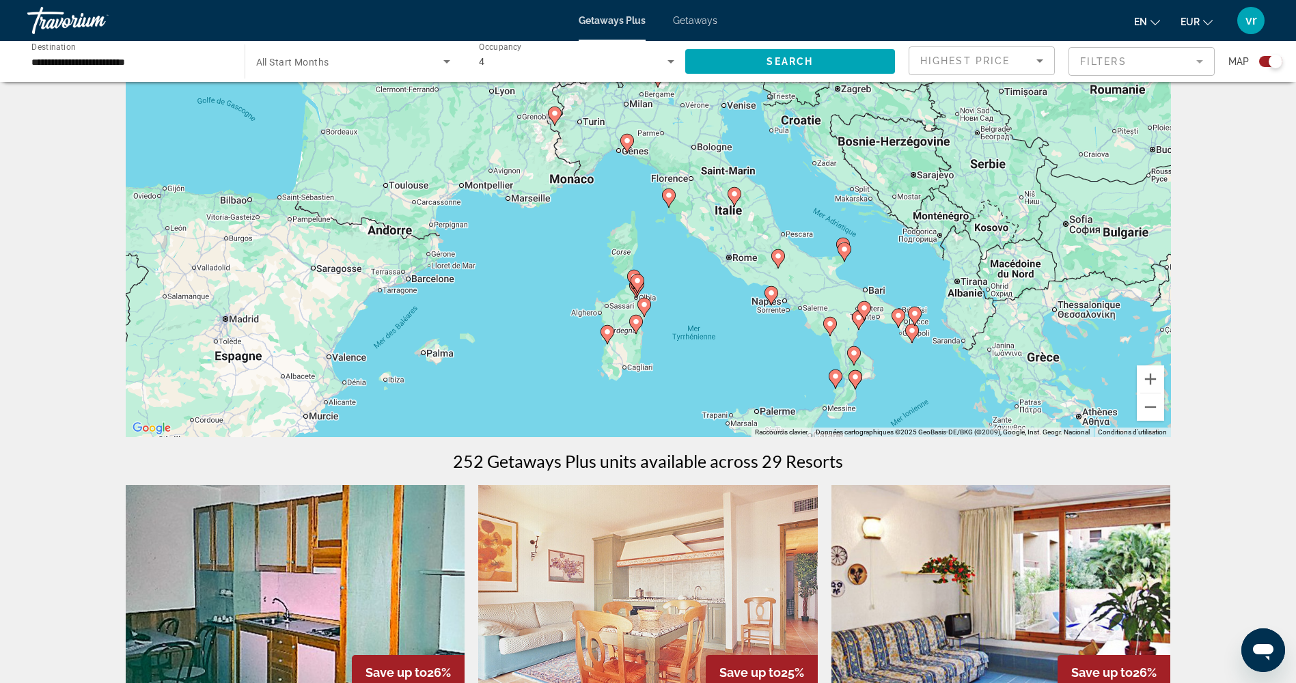
click at [778, 262] on icon "Main content" at bounding box center [777, 259] width 12 height 18
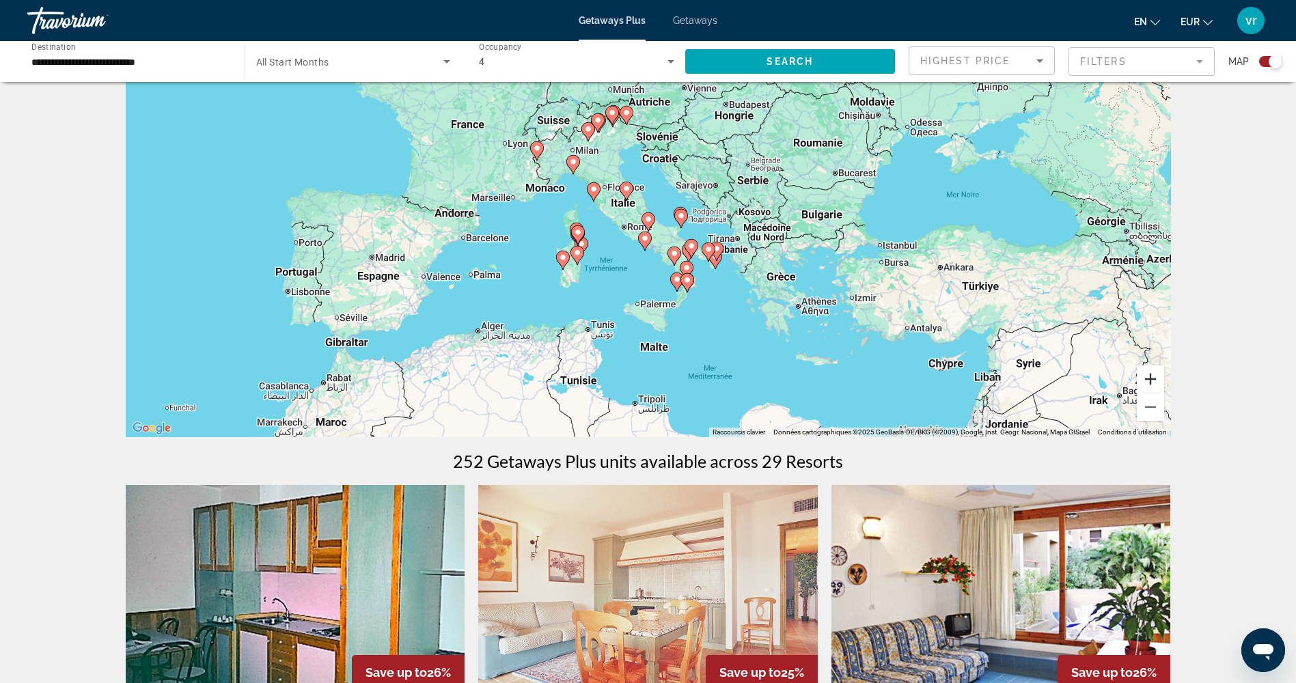
drag, startPoint x: 1165, startPoint y: 388, endPoint x: 1148, endPoint y: 376, distance: 21.0
click at [1148, 376] on div "Pour naviguer, appuyez sur les touches fléchées. Pour activer le glissement ave…" at bounding box center [648, 232] width 1045 height 410
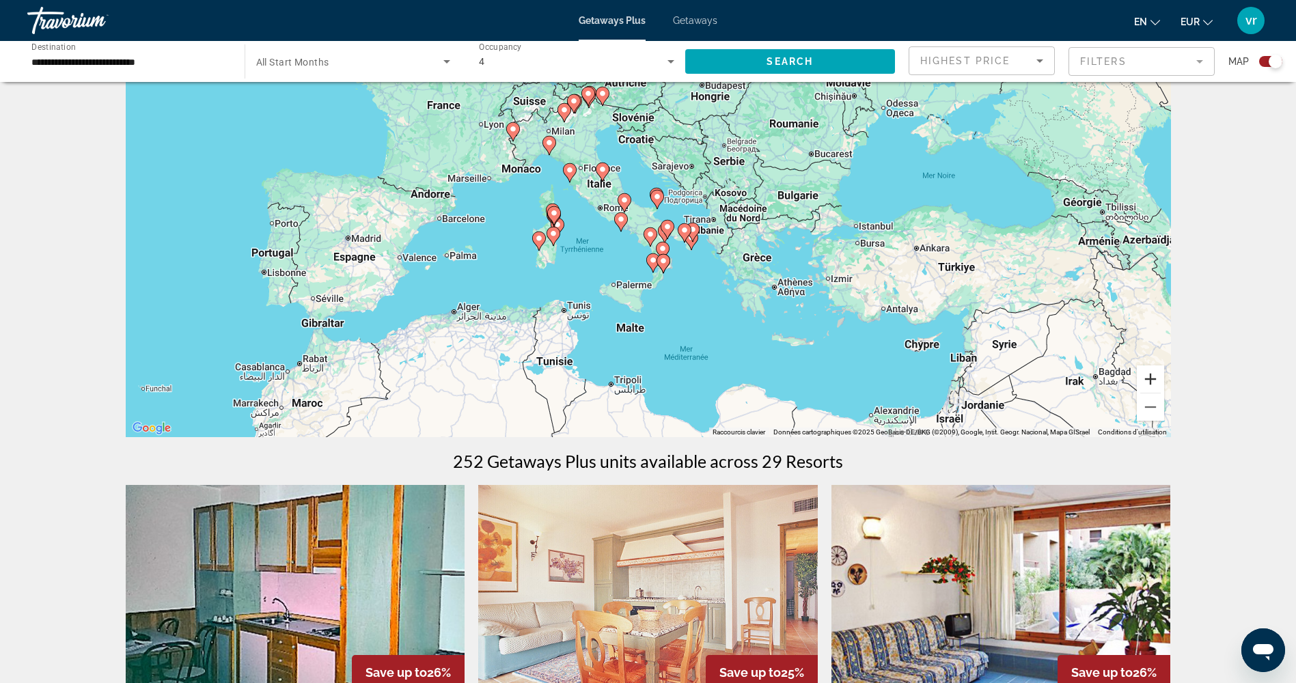
click at [1148, 375] on button "Zoom avant" at bounding box center [1150, 378] width 27 height 27
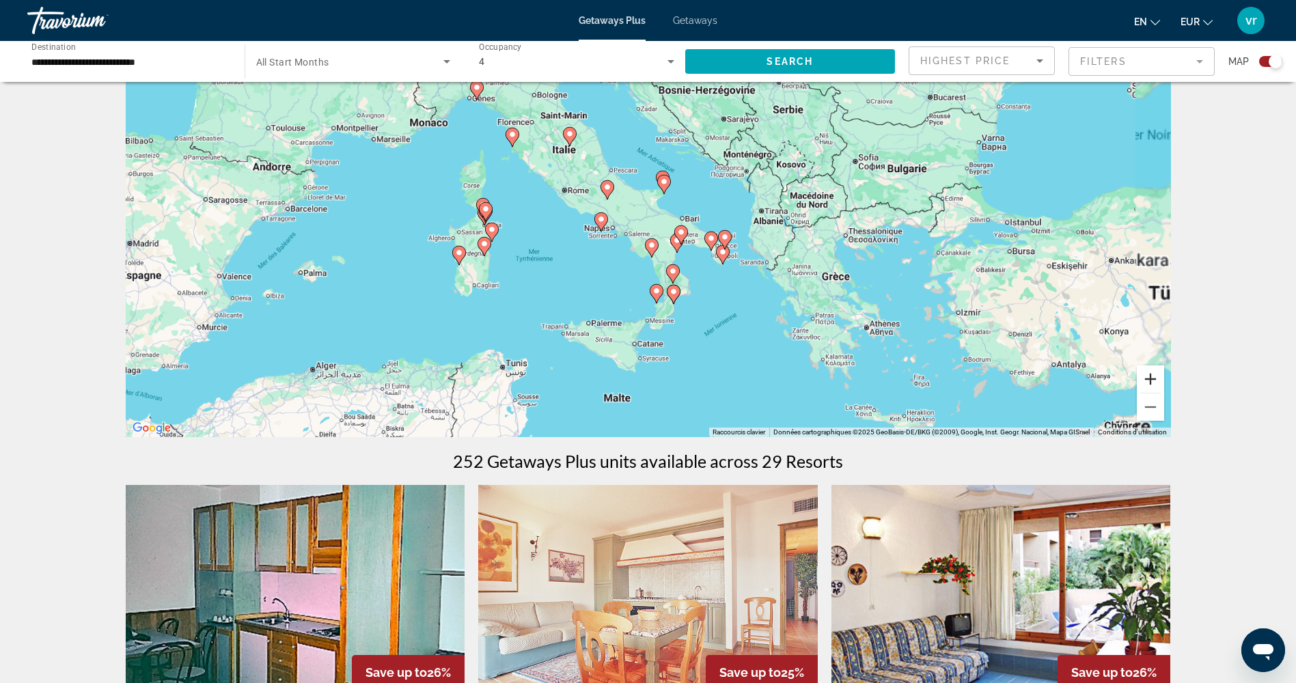
click at [1148, 375] on button "Zoom avant" at bounding box center [1150, 378] width 27 height 27
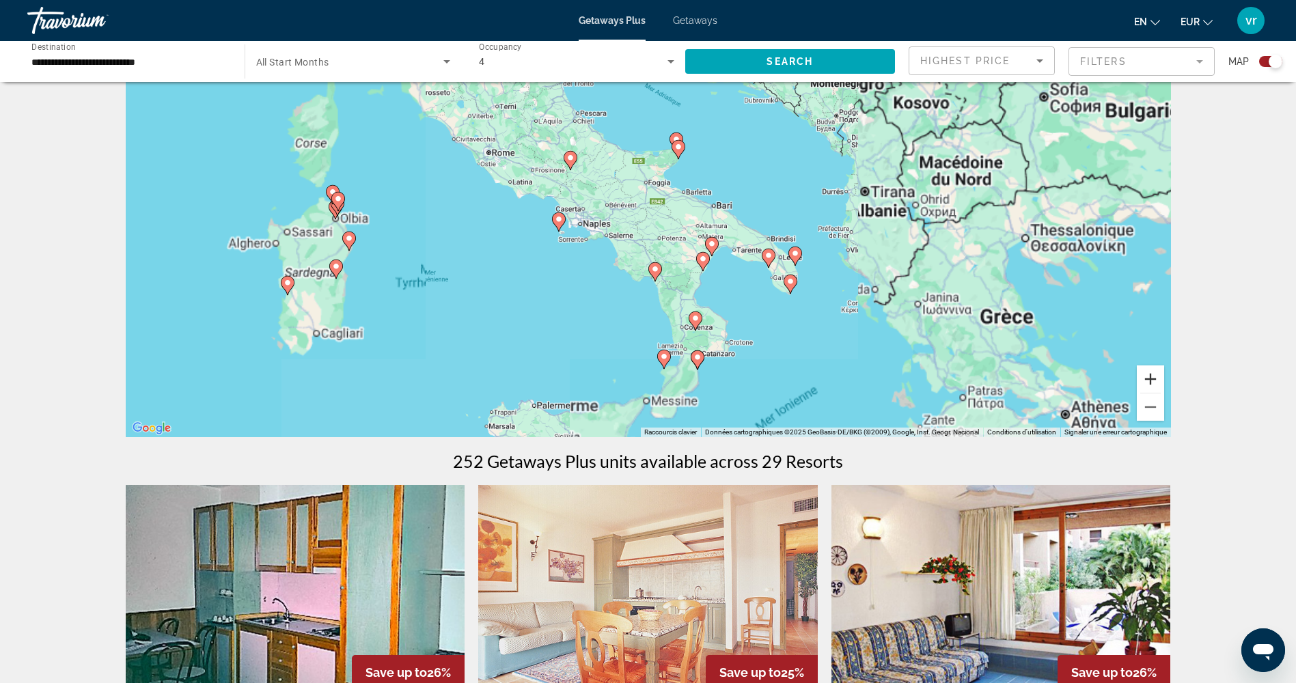
click at [1148, 375] on button "Zoom avant" at bounding box center [1150, 378] width 27 height 27
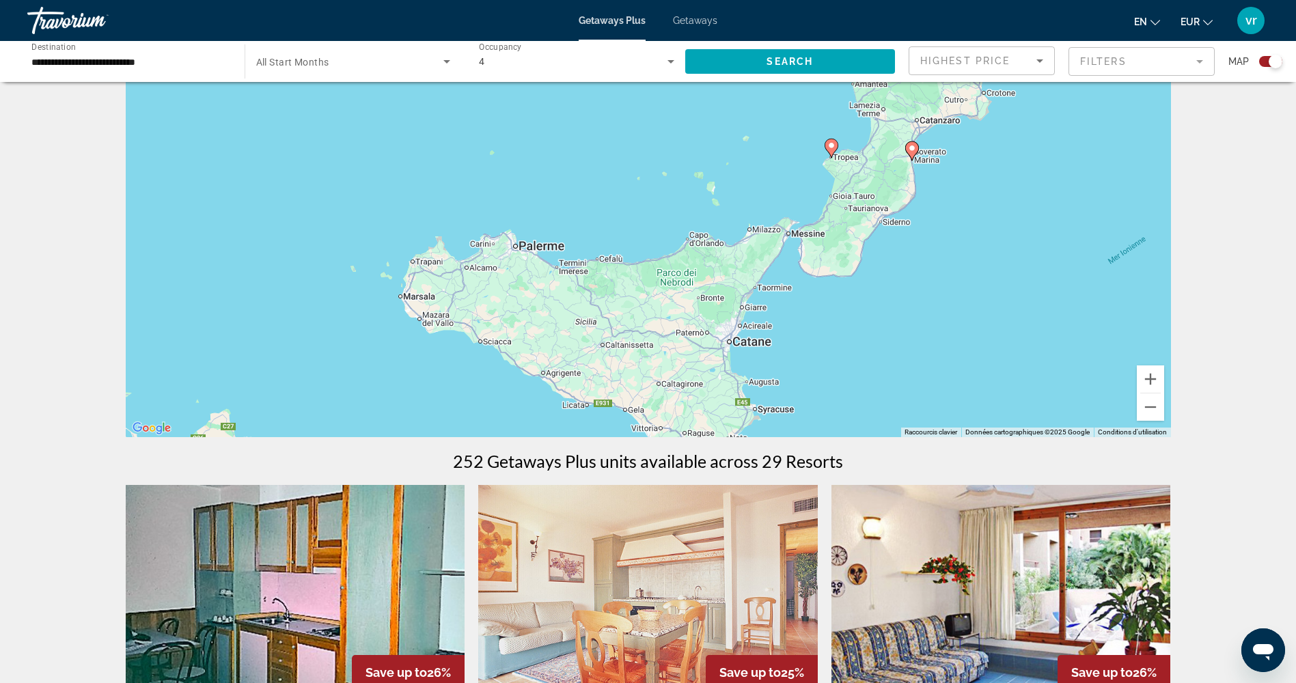
drag, startPoint x: 792, startPoint y: 356, endPoint x: 937, endPoint y: -51, distance: 431.5
click at [937, 0] on html "**********" at bounding box center [648, 273] width 1296 height 683
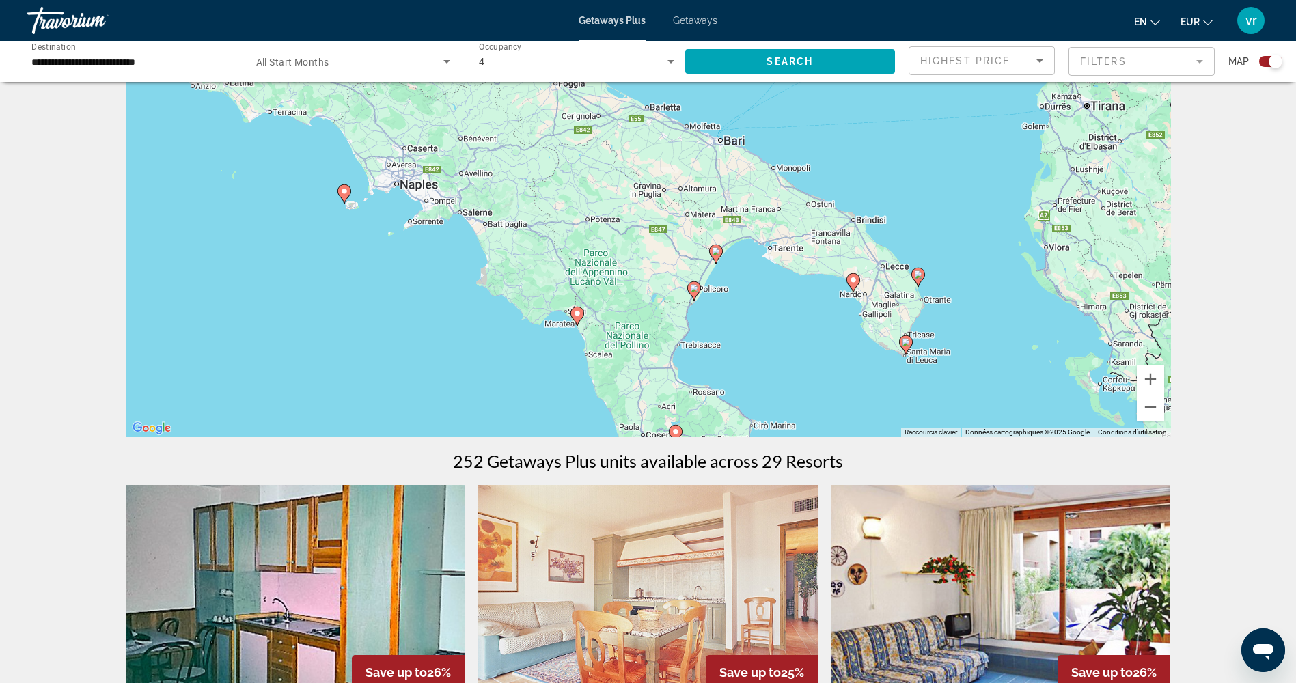
drag, startPoint x: 896, startPoint y: 309, endPoint x: 676, endPoint y: 687, distance: 437.1
click at [676, 615] on html "**********" at bounding box center [648, 273] width 1296 height 683
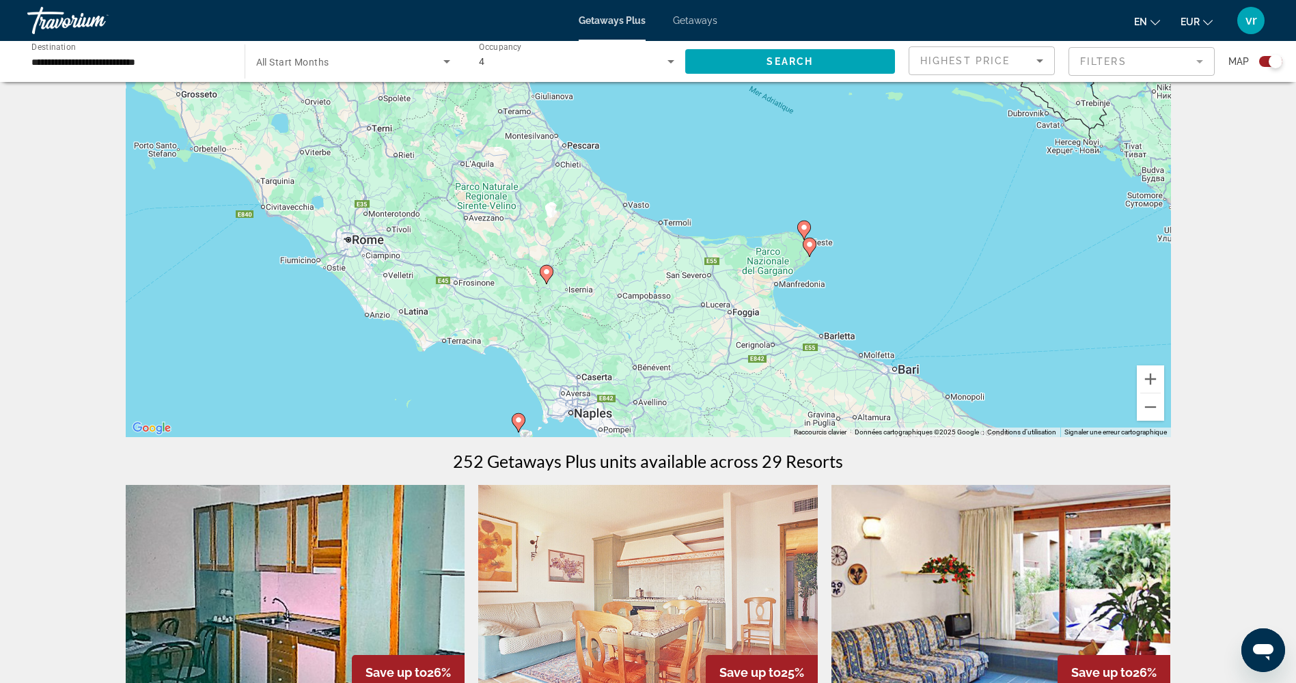
drag, startPoint x: 286, startPoint y: 235, endPoint x: 444, endPoint y: 471, distance: 284.2
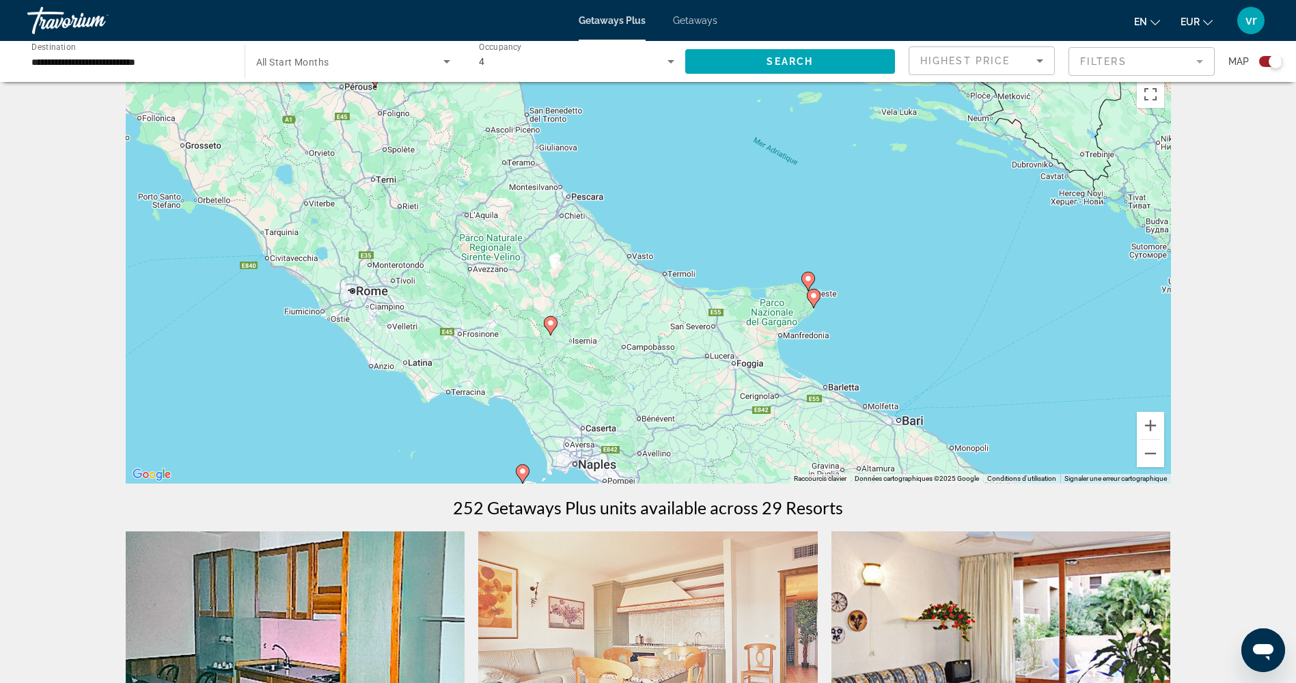
scroll to position [0, 0]
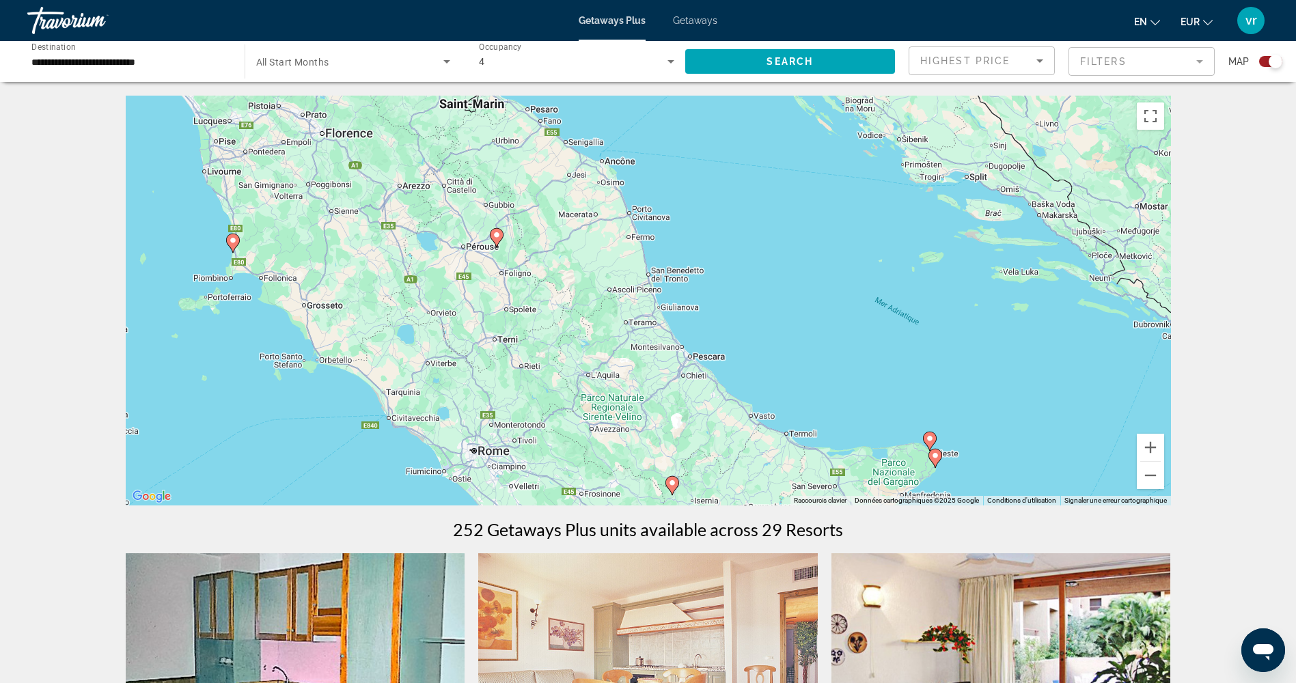
drag, startPoint x: 349, startPoint y: 352, endPoint x: 473, endPoint y: 495, distance: 188.9
click at [473, 495] on div "Pour activer le glissement avec le clavier, appuyez sur Alt+Entrée. Une fois ce…" at bounding box center [648, 301] width 1045 height 410
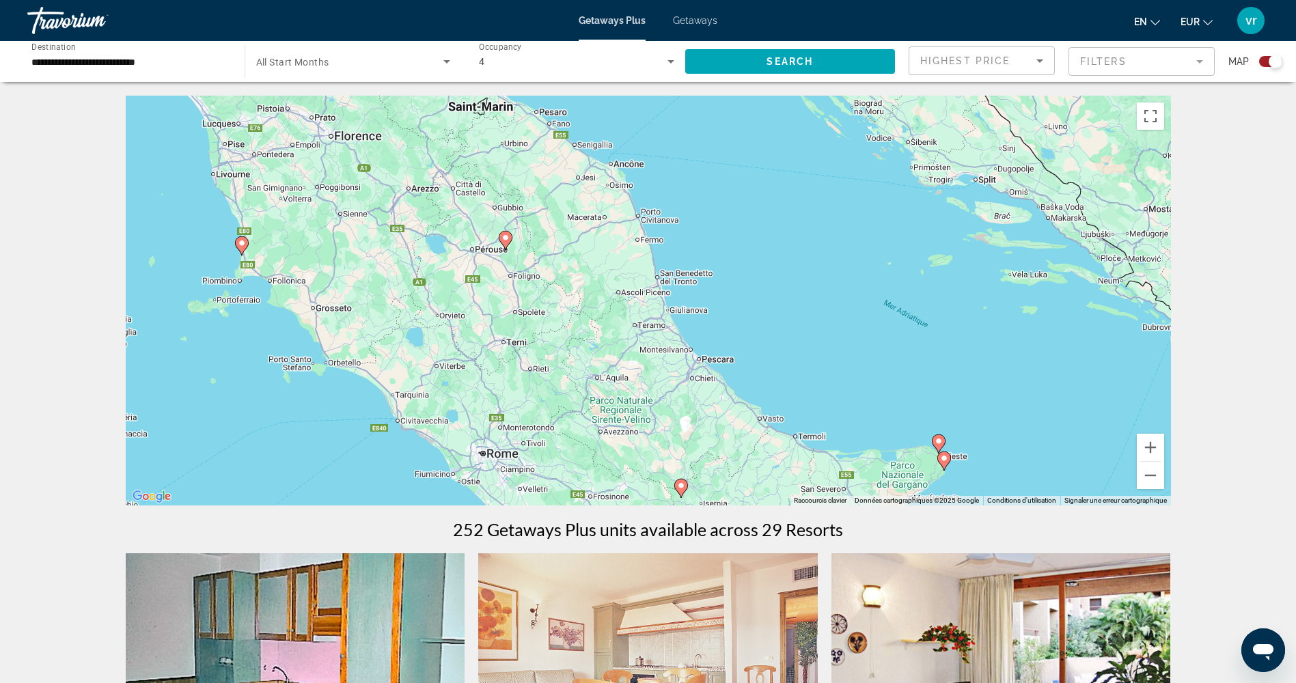
click at [508, 240] on image "Main content" at bounding box center [505, 238] width 8 height 8
type input "**********"
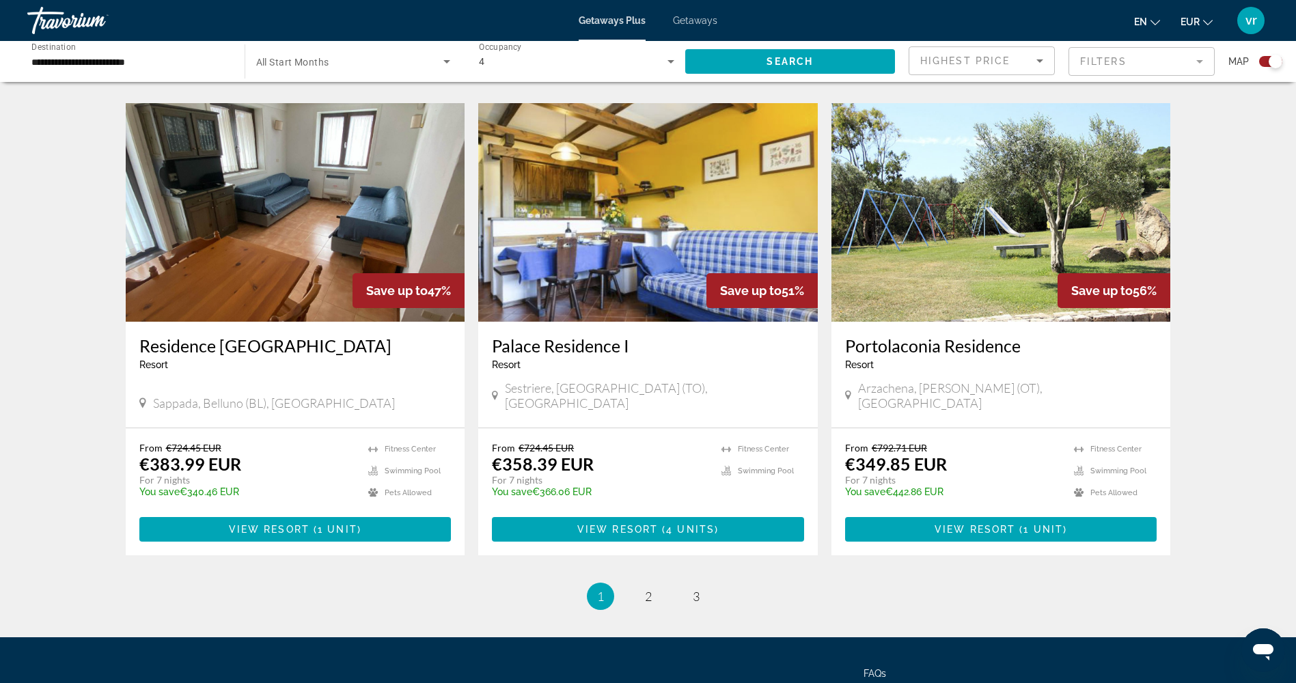
scroll to position [1913, 0]
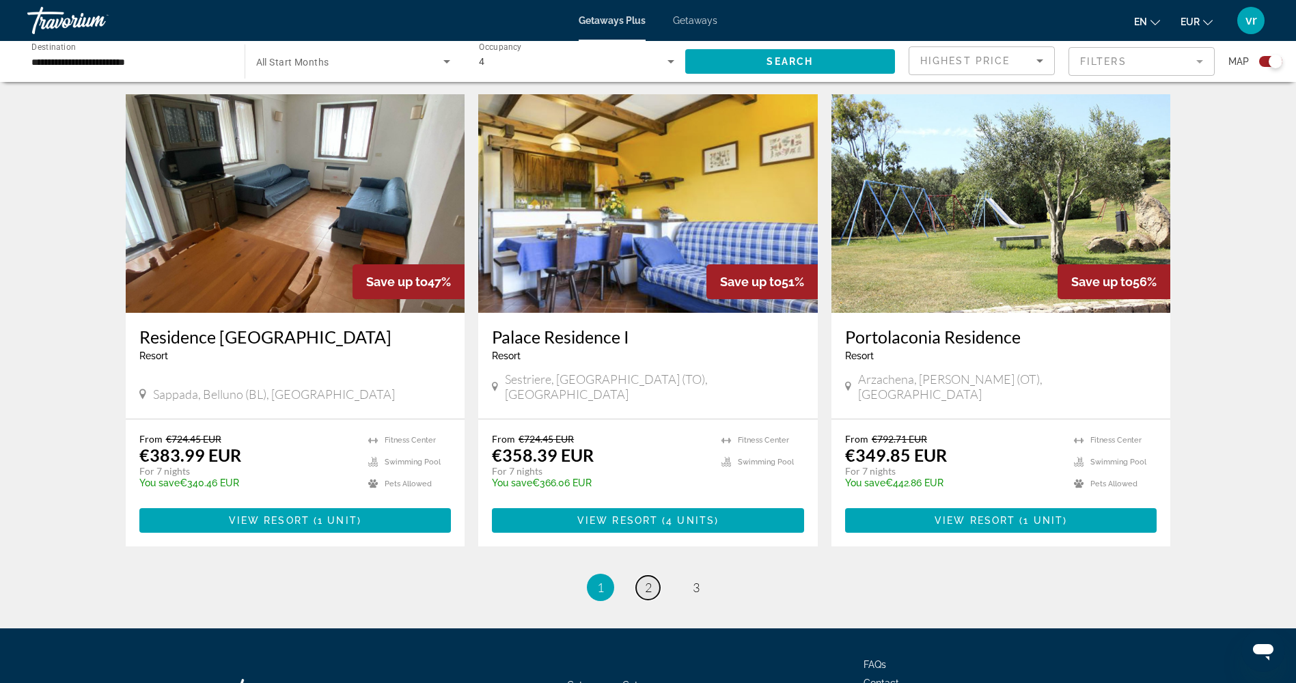
click at [646, 576] on link "page 2" at bounding box center [648, 588] width 24 height 24
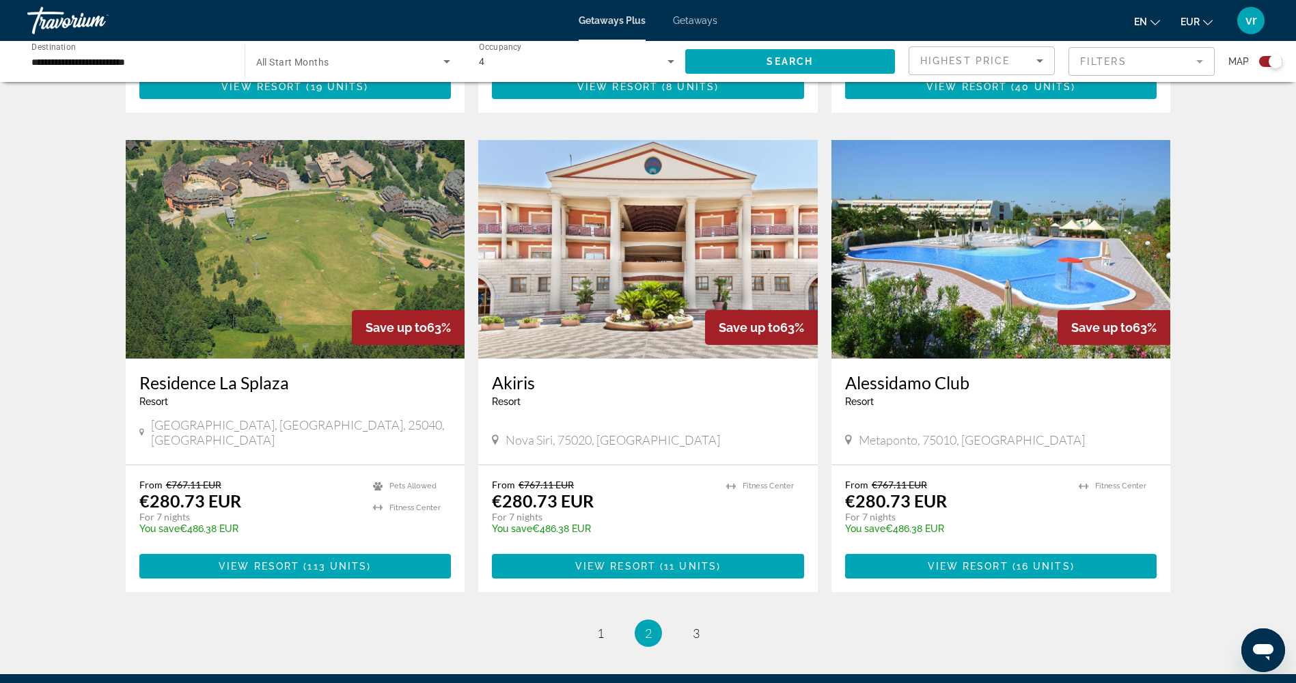
scroll to position [1882, 0]
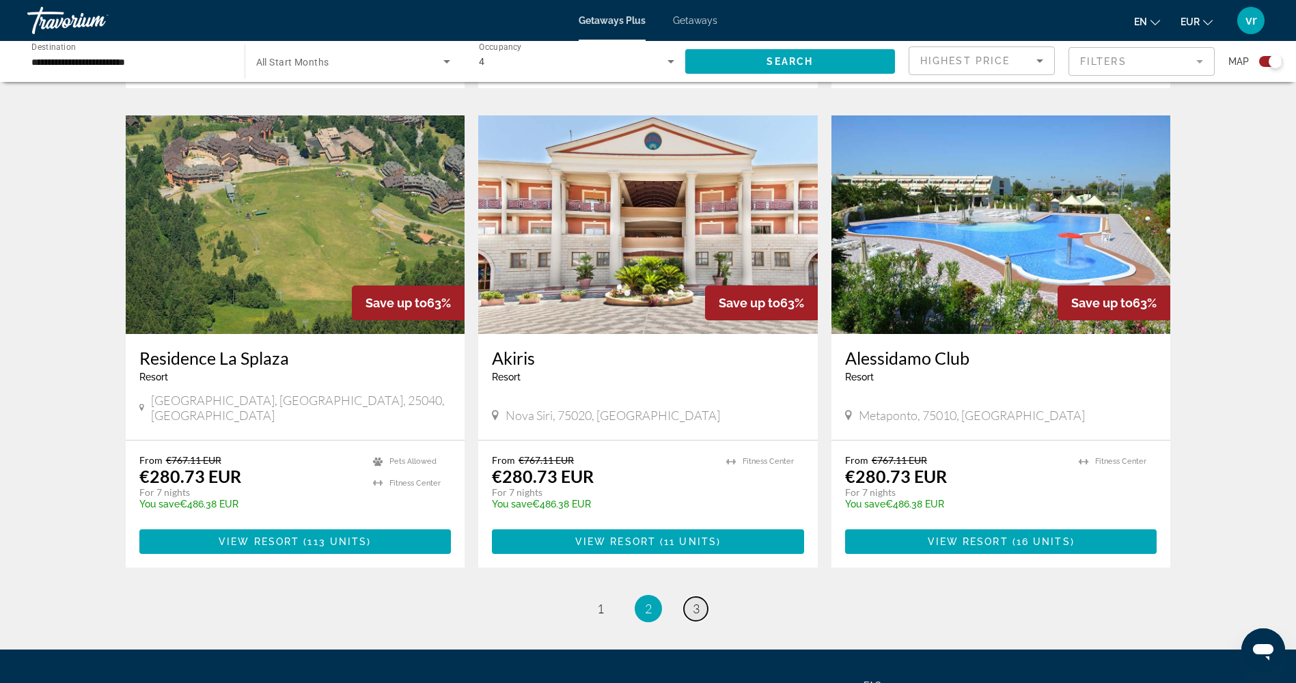
click at [701, 597] on link "page 3" at bounding box center [696, 609] width 24 height 24
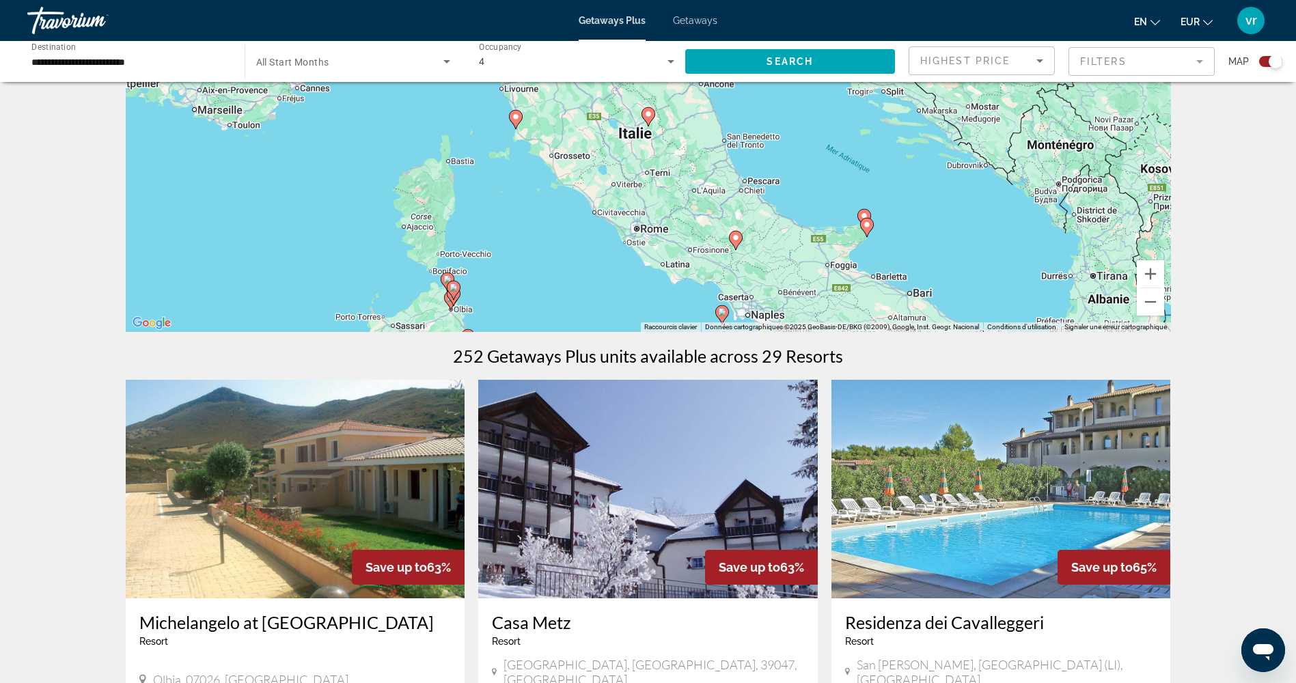
scroll to position [68, 0]
